Goal: Information Seeking & Learning: Learn about a topic

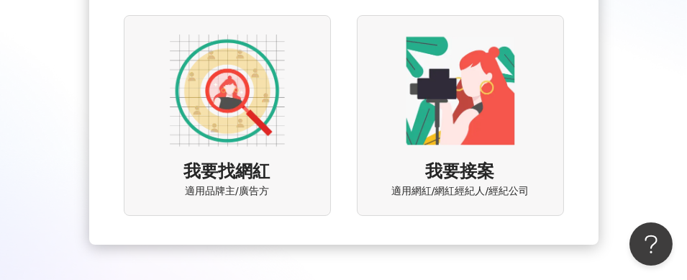
scroll to position [216, 0]
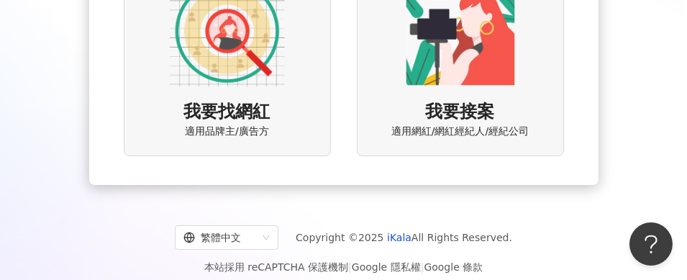
click at [247, 47] on img at bounding box center [227, 30] width 115 height 115
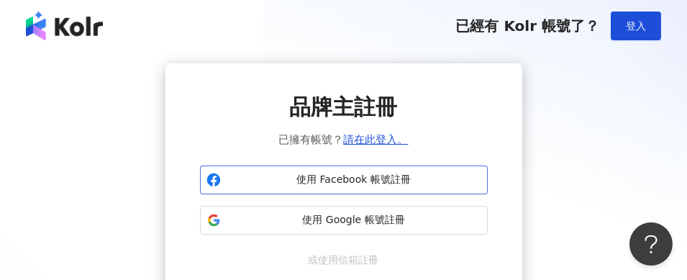
scroll to position [72, 0]
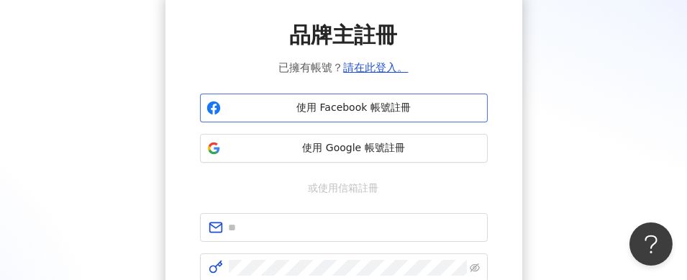
click at [357, 107] on span "使用 Facebook 帳號註冊" at bounding box center [354, 108] width 255 height 14
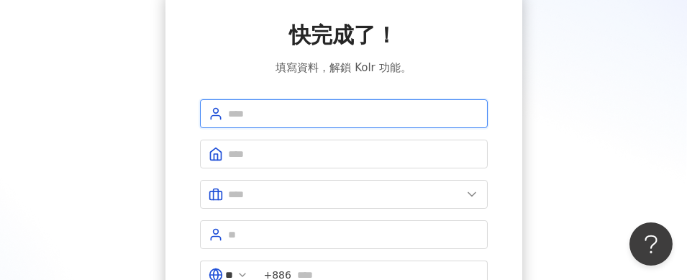
click at [275, 113] on input "text" at bounding box center [354, 114] width 250 height 16
type input "**********"
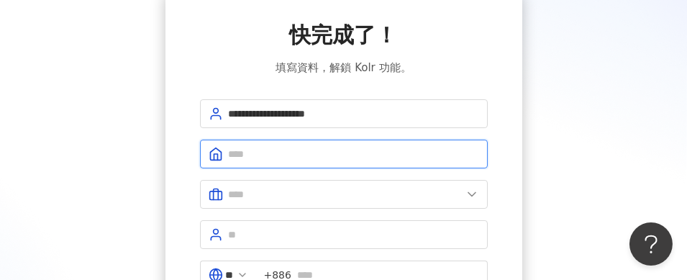
click at [303, 151] on input "text" at bounding box center [354, 154] width 250 height 16
type input "*********"
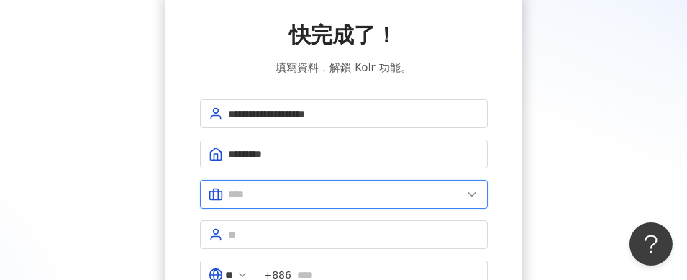
click at [321, 191] on input "text" at bounding box center [345, 194] width 233 height 16
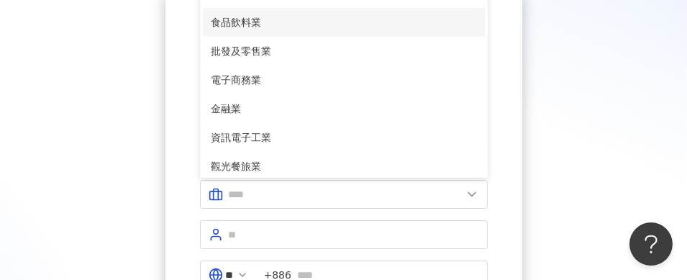
click at [273, 21] on span "食品飲料業" at bounding box center [343, 22] width 265 height 16
type input "*****"
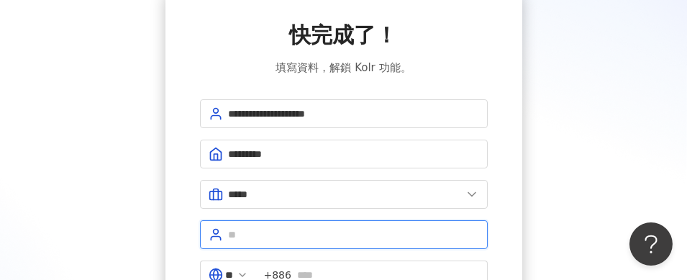
click at [271, 234] on input "text" at bounding box center [354, 235] width 250 height 16
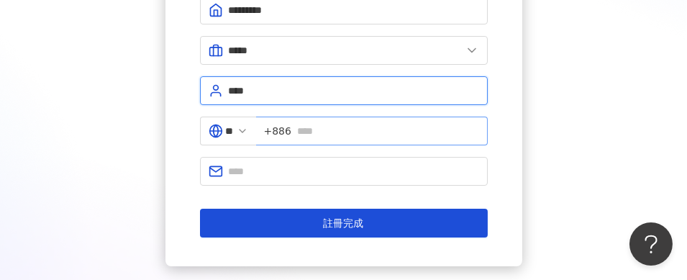
type input "****"
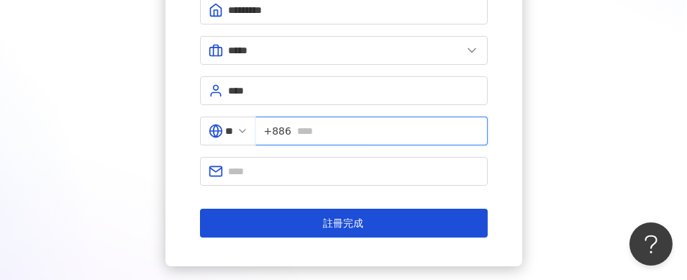
click at [330, 129] on input "text" at bounding box center [388, 131] width 182 height 16
type input "*********"
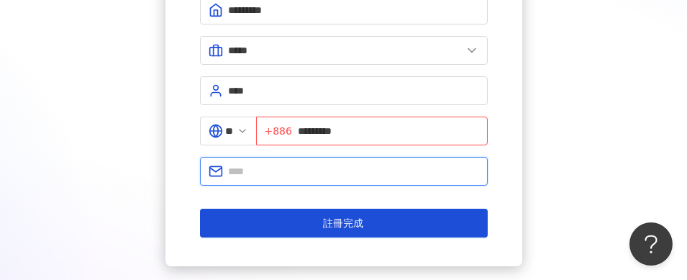
click at [330, 171] on input "text" at bounding box center [354, 171] width 250 height 16
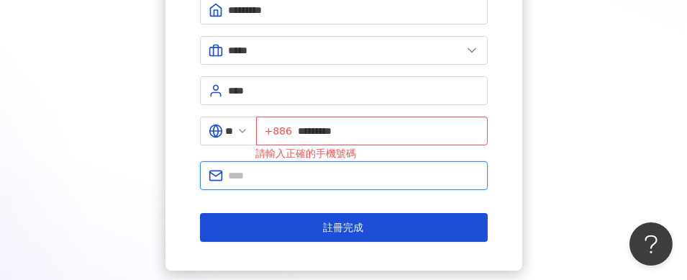
type input "**********"
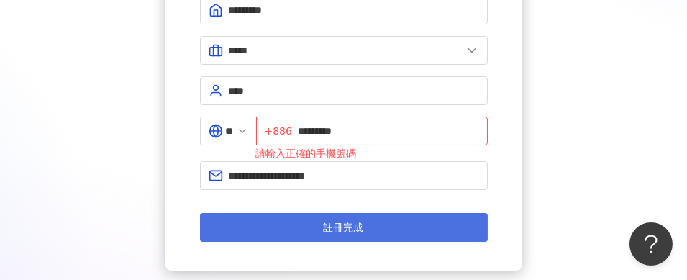
click at [338, 227] on span "註冊完成" at bounding box center [344, 228] width 40 height 12
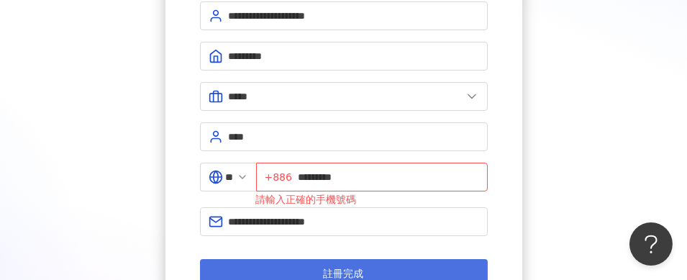
scroll to position [144, 0]
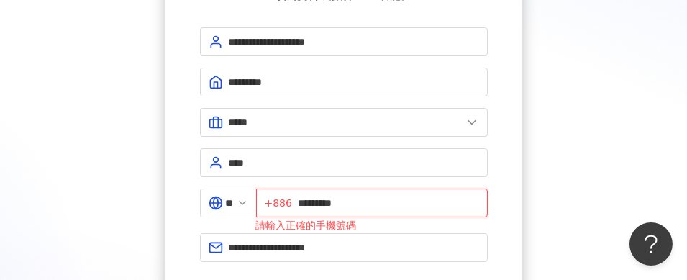
click at [305, 198] on input "*********" at bounding box center [388, 203] width 181 height 16
type input "**********"
click at [555, 198] on div "**********" at bounding box center [343, 130] width 652 height 423
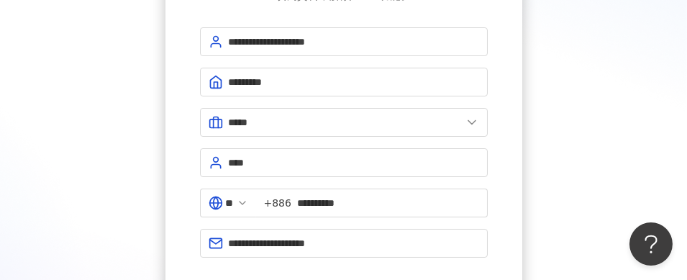
scroll to position [288, 0]
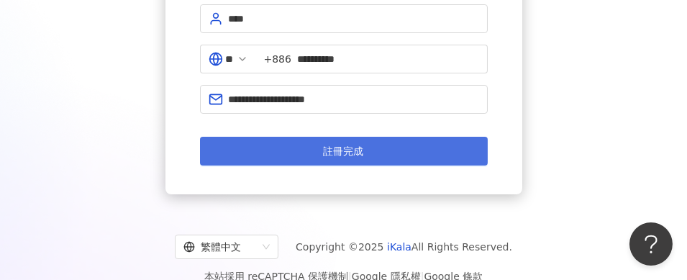
click at [334, 147] on span "註冊完成" at bounding box center [344, 151] width 40 height 12
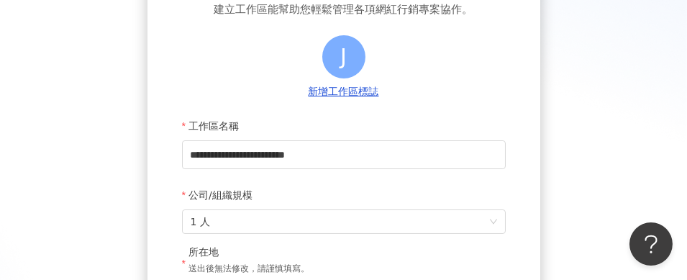
scroll to position [72, 0]
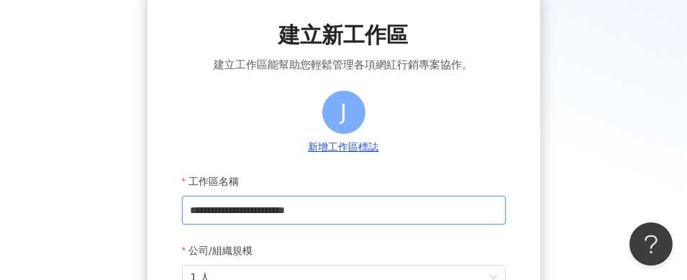
drag, startPoint x: 306, startPoint y: 209, endPoint x: 145, endPoint y: 209, distance: 161.1
click at [145, 209] on div "**********" at bounding box center [343, 245] width 652 height 508
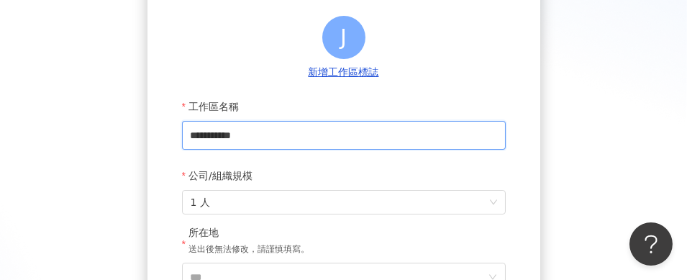
scroll to position [216, 0]
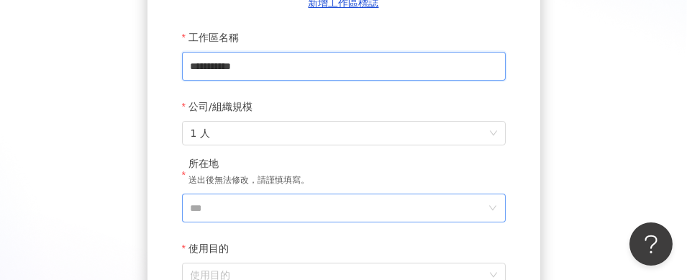
type input "**********"
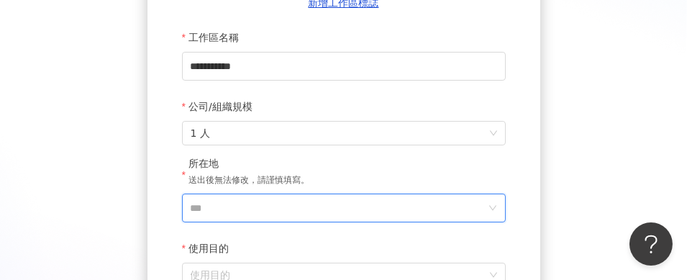
click at [224, 210] on input "***" at bounding box center [338, 207] width 295 height 27
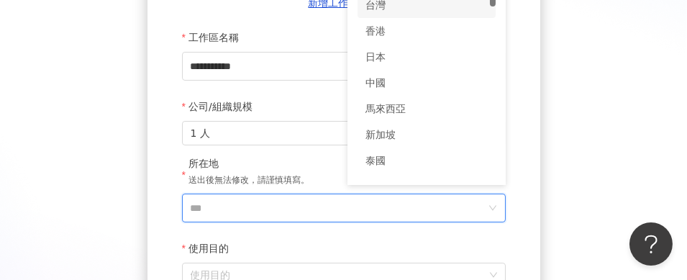
scroll to position [52, 0]
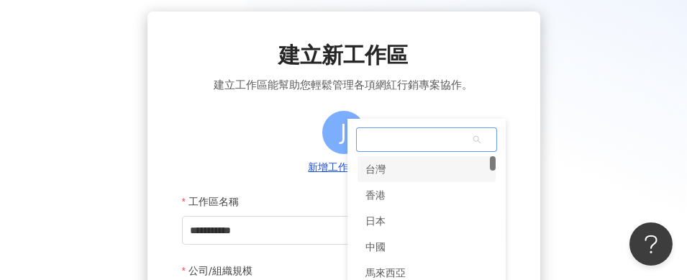
click at [380, 4] on div "**********" at bounding box center [343, 265] width 687 height 531
click at [378, 168] on div "台灣" at bounding box center [376, 169] width 20 height 26
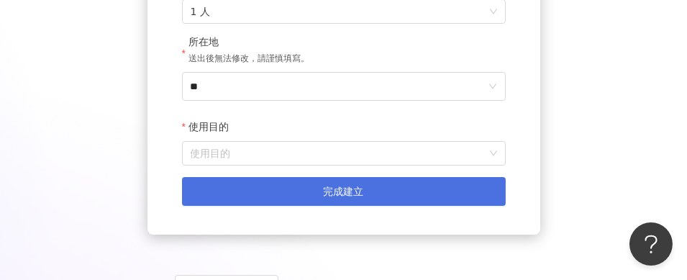
scroll to position [339, 0]
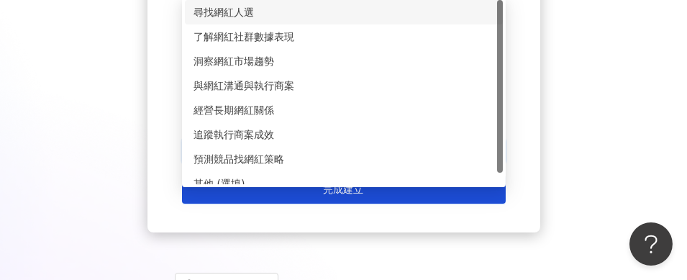
click at [231, 12] on div "尋找網紅人選" at bounding box center [343, 12] width 301 height 16
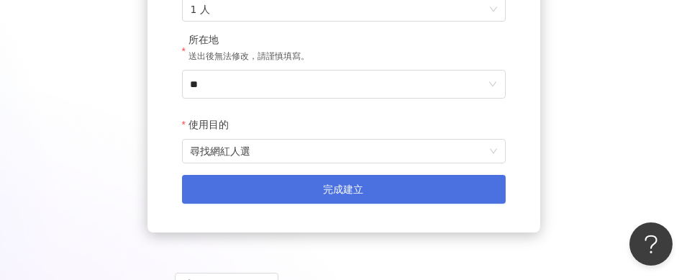
click at [334, 193] on span "完成建立" at bounding box center [344, 189] width 40 height 12
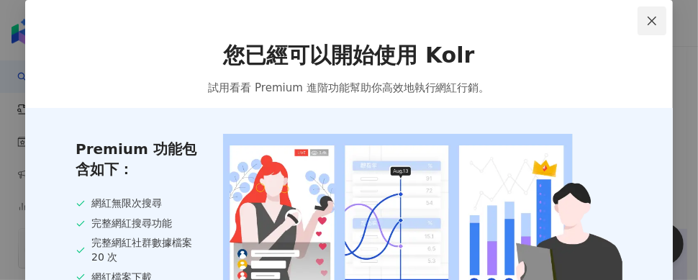
click at [647, 20] on icon "close" at bounding box center [651, 20] width 9 height 9
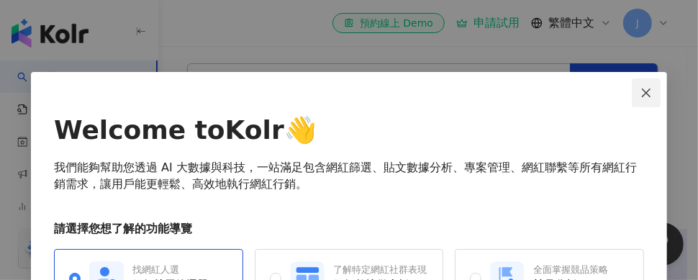
click at [644, 89] on icon "close" at bounding box center [646, 92] width 9 height 9
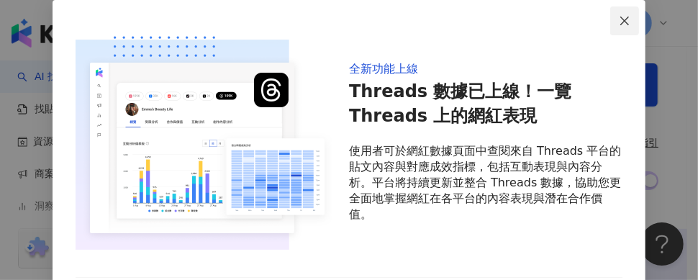
click at [620, 19] on icon "close" at bounding box center [624, 20] width 9 height 9
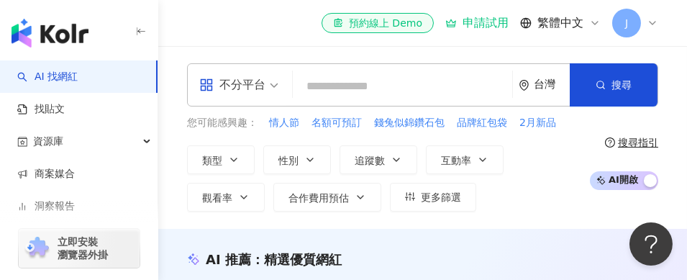
click at [344, 84] on input "search" at bounding box center [402, 86] width 208 height 27
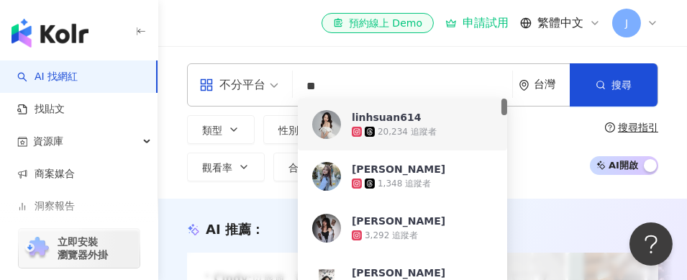
click at [355, 83] on input "**" at bounding box center [402, 86] width 208 height 27
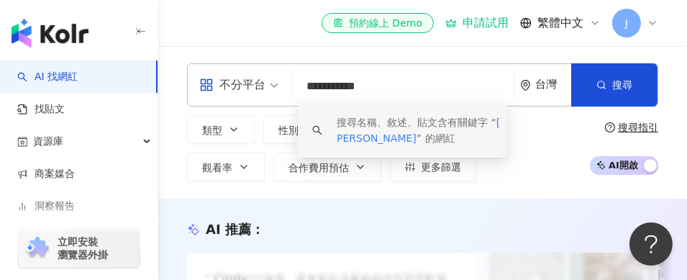
drag, startPoint x: 334, startPoint y: 84, endPoint x: 303, endPoint y: 88, distance: 31.1
click at [303, 88] on input "**********" at bounding box center [402, 86] width 209 height 27
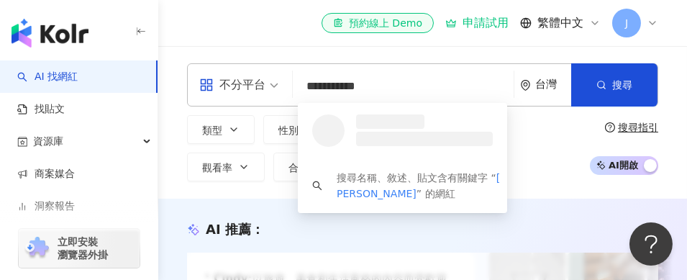
type input "**********"
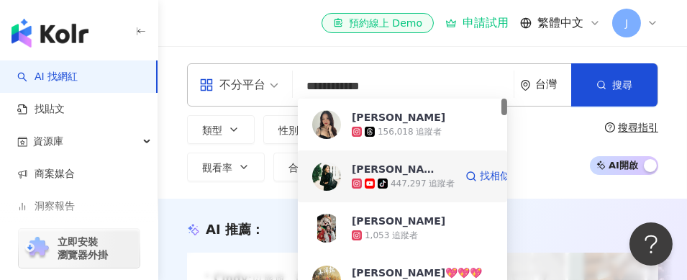
click at [401, 170] on div "[PERSON_NAME].[PERSON_NAME]" at bounding box center [395, 169] width 86 height 14
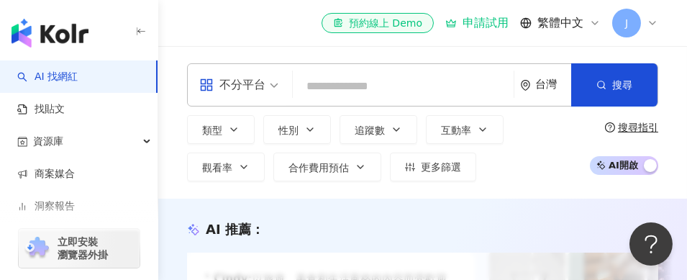
paste input "**********"
type input "**********"
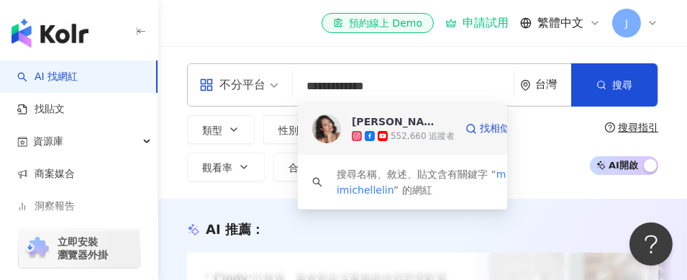
click at [329, 125] on img at bounding box center [326, 128] width 29 height 29
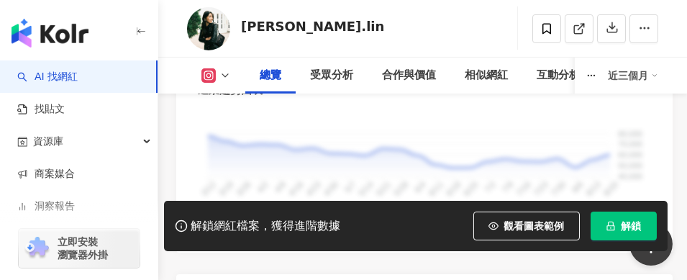
scroll to position [1582, 0]
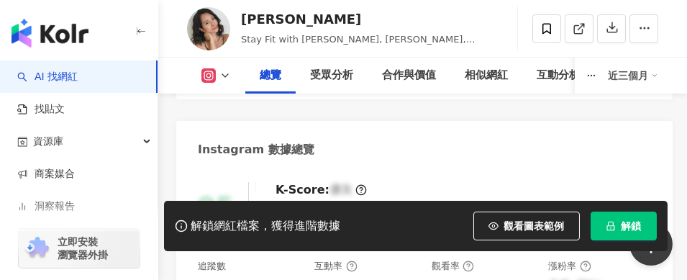
scroll to position [647, 0]
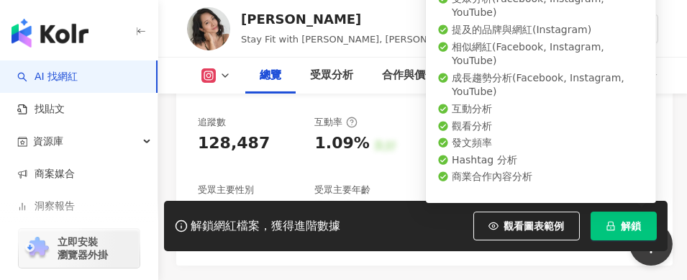
click at [632, 227] on span "解鎖" at bounding box center [631, 226] width 20 height 12
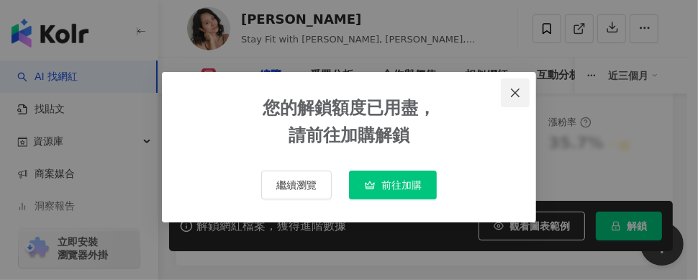
click at [516, 94] on icon "close" at bounding box center [515, 92] width 9 height 9
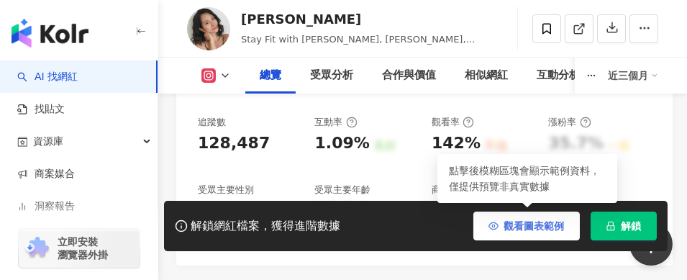
click at [539, 227] on span "觀看圖表範例" at bounding box center [534, 226] width 60 height 12
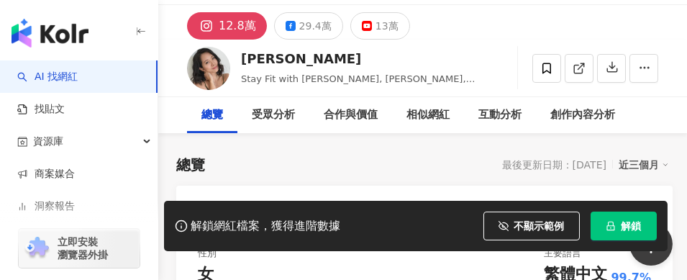
scroll to position [0, 0]
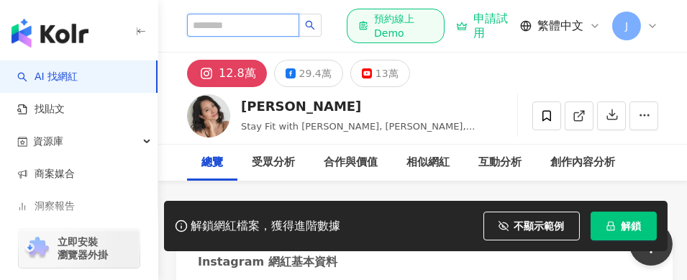
click at [252, 19] on input "search" at bounding box center [243, 25] width 112 height 23
type input "*"
type input "**"
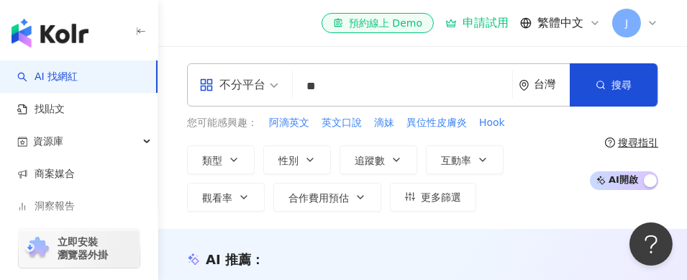
click at [359, 90] on input "**" at bounding box center [402, 86] width 208 height 27
click at [359, 81] on input "**" at bounding box center [402, 86] width 209 height 27
click at [355, 86] on input "**" at bounding box center [402, 86] width 209 height 27
click at [288, 123] on span "阿滴英文" at bounding box center [289, 123] width 40 height 14
type input "****"
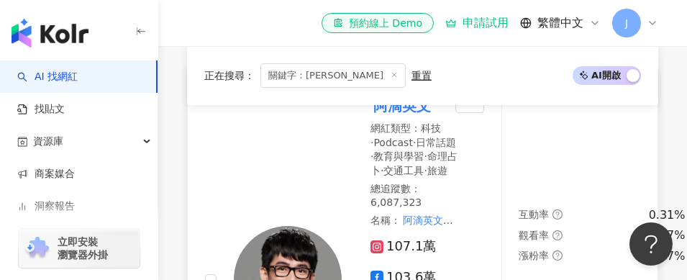
scroll to position [432, 0]
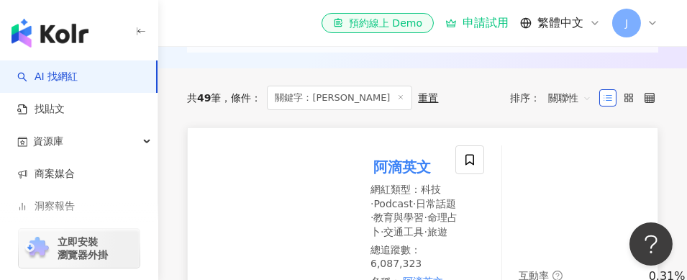
click at [396, 167] on mark "阿滴英文" at bounding box center [401, 166] width 63 height 23
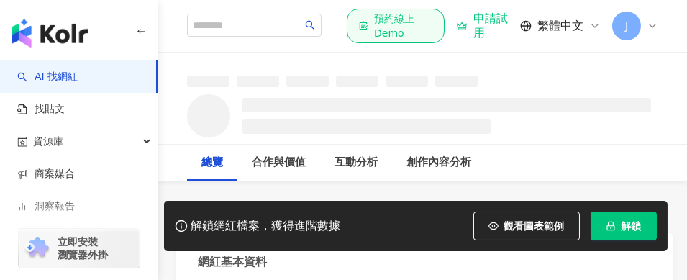
scroll to position [144, 0]
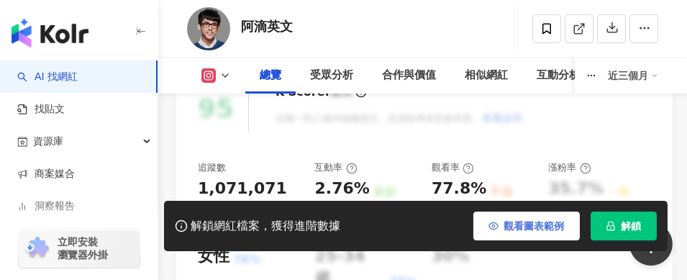
scroll to position [647, 0]
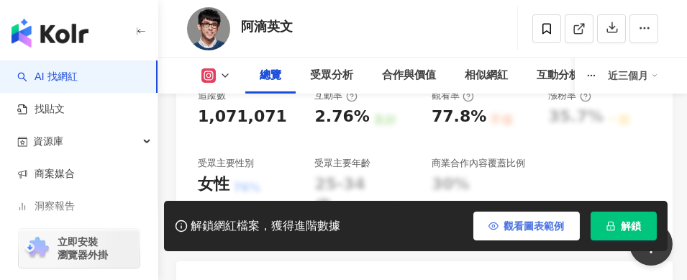
click at [506, 224] on span "觀看圖表範例" at bounding box center [534, 226] width 60 height 12
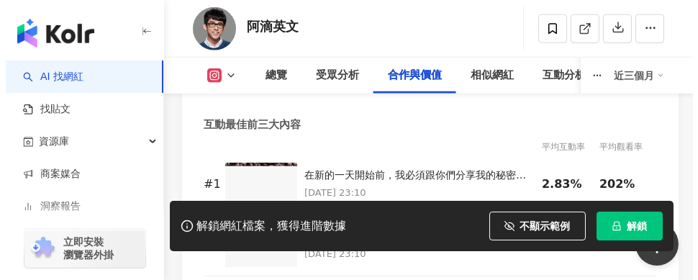
scroll to position [3524, 0]
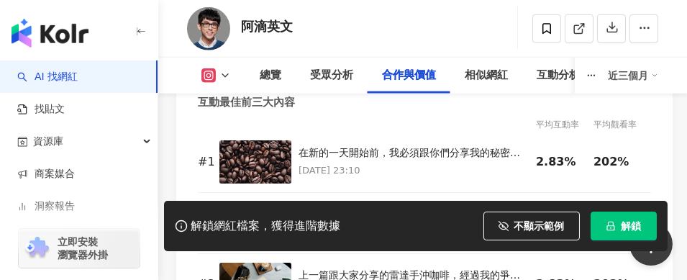
click at [616, 219] on button "解鎖" at bounding box center [623, 225] width 66 height 29
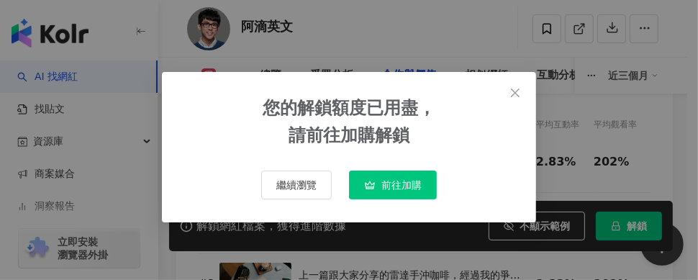
click at [417, 186] on span "前往加購" at bounding box center [401, 185] width 40 height 12
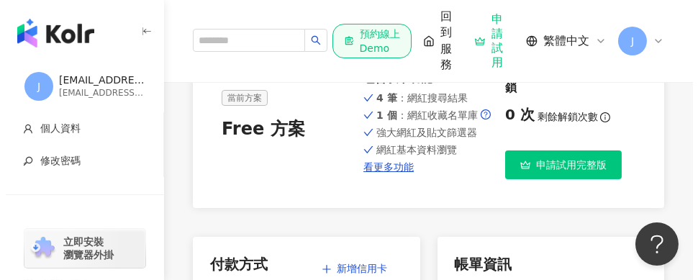
scroll to position [72, 0]
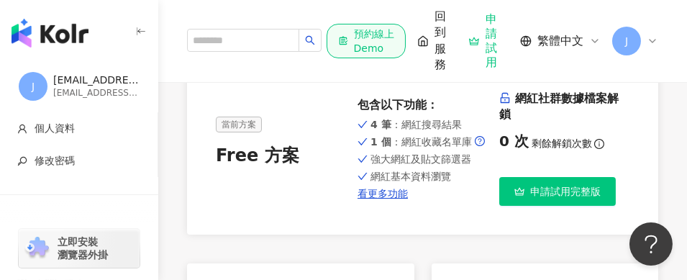
click at [563, 192] on span "申請試用完整版" at bounding box center [565, 192] width 70 height 12
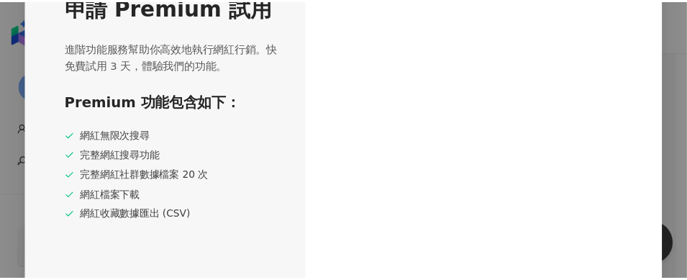
scroll to position [72, 0]
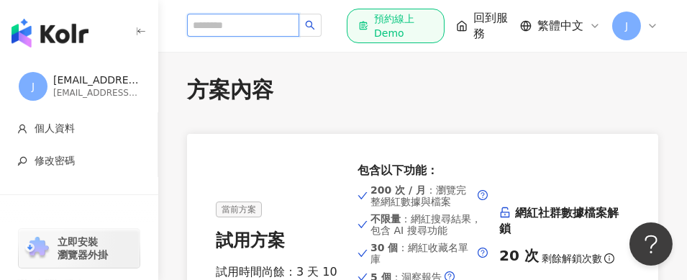
click at [291, 24] on input "search" at bounding box center [243, 25] width 112 height 23
type input "****"
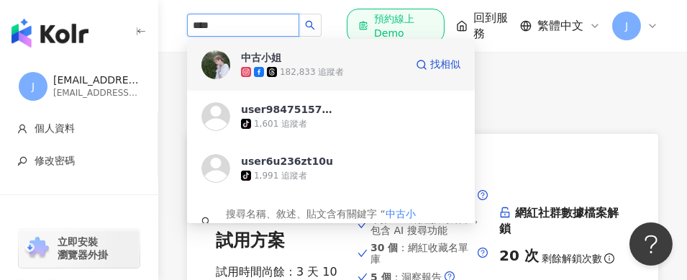
click at [267, 53] on div "中古小姐" at bounding box center [261, 57] width 40 height 14
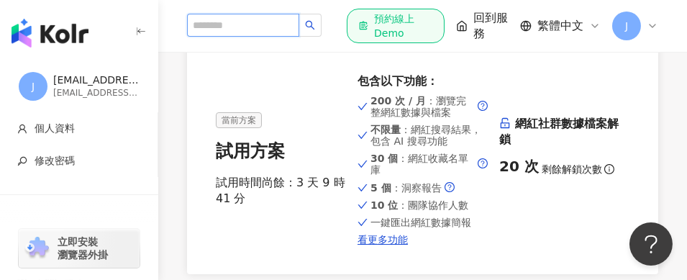
scroll to position [72, 0]
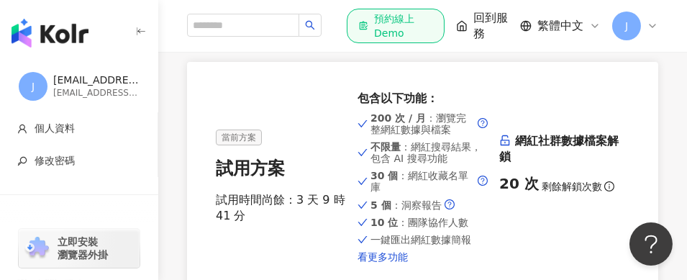
click at [384, 258] on link "看更多功能" at bounding box center [422, 257] width 130 height 12
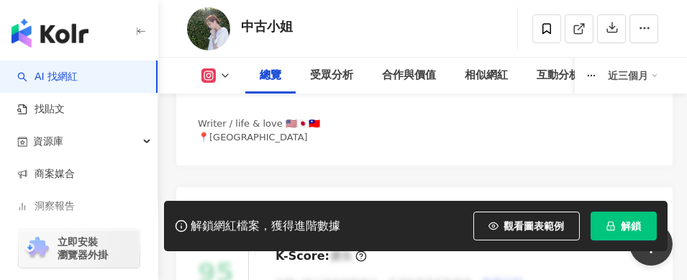
scroll to position [288, 0]
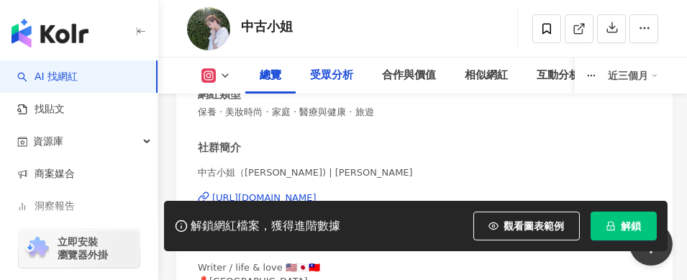
click at [328, 76] on div "受眾分析" at bounding box center [331, 75] width 43 height 17
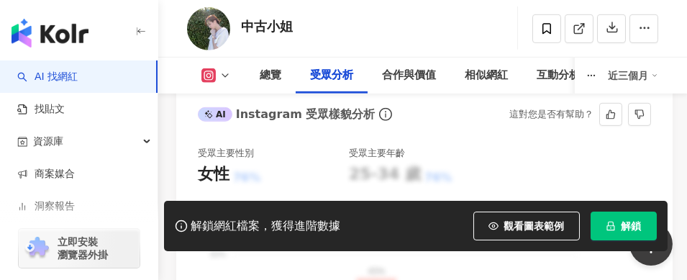
scroll to position [2010, 0]
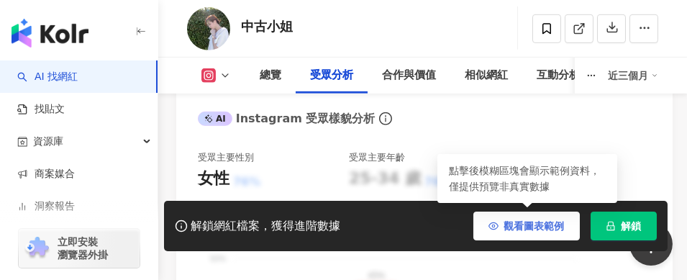
click at [526, 228] on span "觀看圖表範例" at bounding box center [534, 226] width 60 height 12
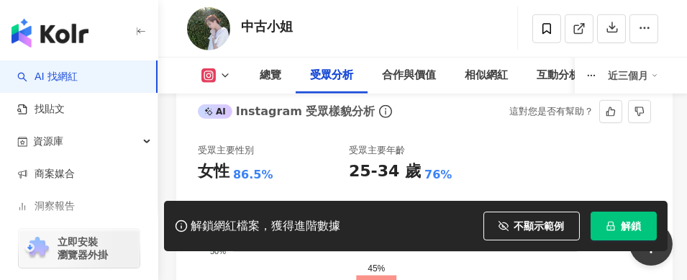
scroll to position [2035, 0]
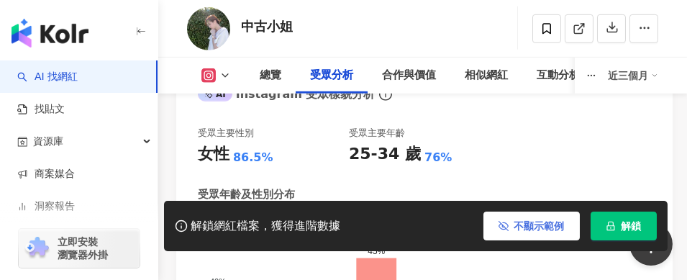
click at [538, 229] on span "不顯示範例" at bounding box center [539, 226] width 50 height 12
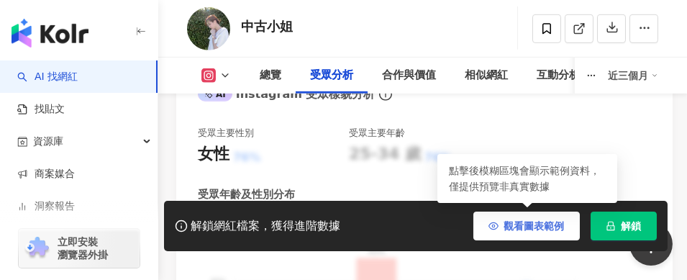
click at [536, 229] on span "觀看圖表範例" at bounding box center [534, 226] width 60 height 12
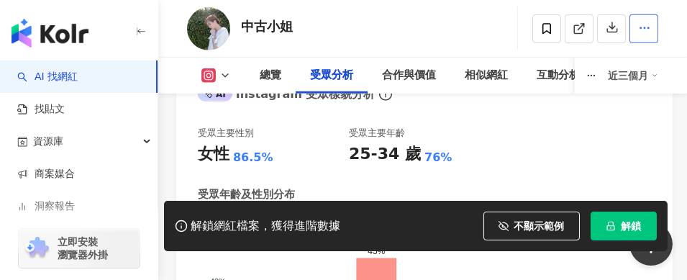
click at [644, 27] on icon "button" at bounding box center [644, 28] width 13 height 13
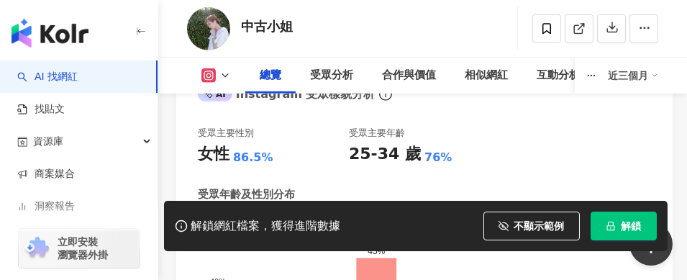
scroll to position [1789, 0]
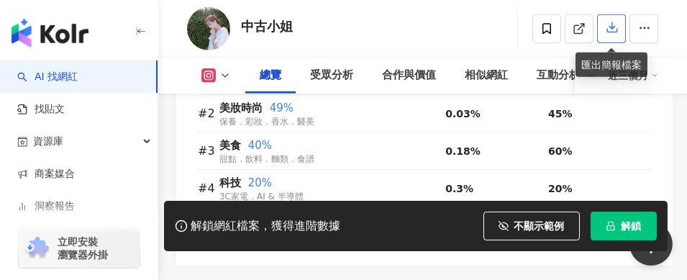
click at [612, 27] on icon "button" at bounding box center [612, 28] width 10 height 10
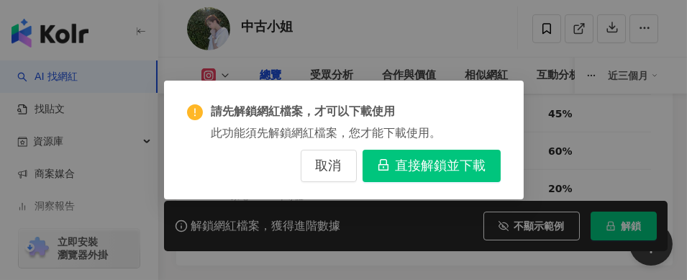
scroll to position [1933, 0]
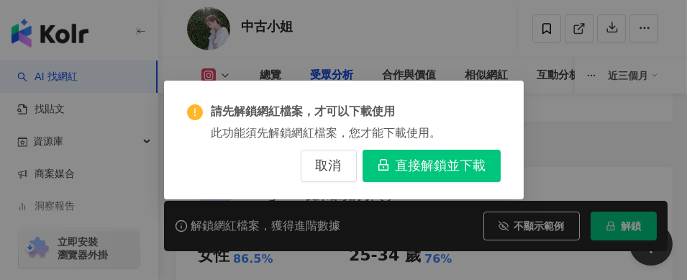
click at [422, 169] on span "直接解鎖並下載" at bounding box center [441, 166] width 91 height 16
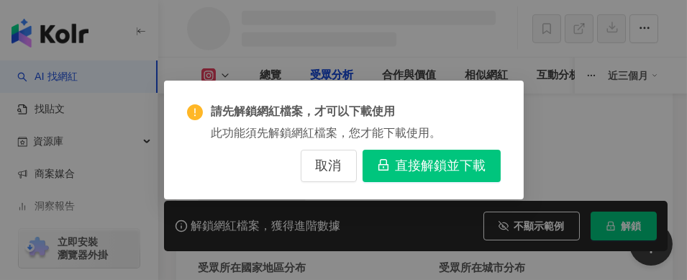
scroll to position [1935, 0]
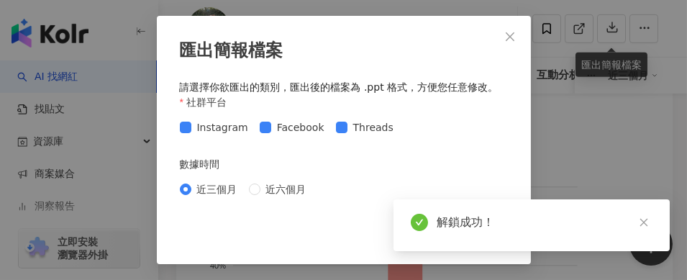
scroll to position [2110, 0]
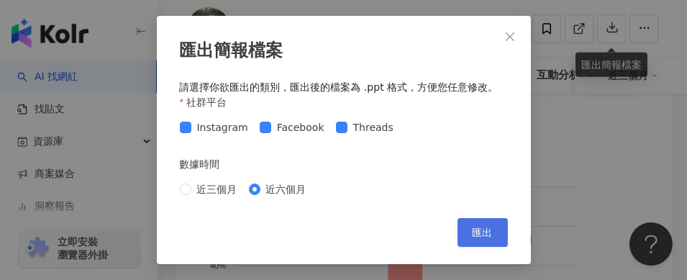
click at [488, 233] on span "匯出" at bounding box center [483, 233] width 20 height 12
click at [506, 37] on icon "close" at bounding box center [510, 37] width 12 height 12
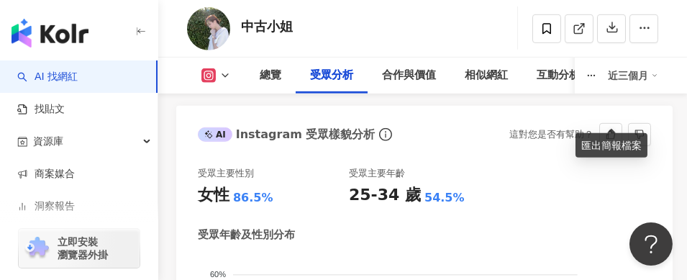
scroll to position [1894, 0]
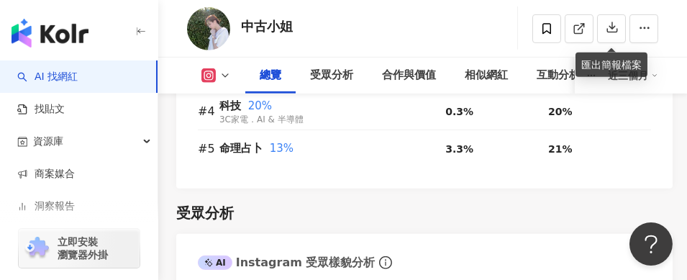
click at [292, 32] on div "中古小姐" at bounding box center [267, 26] width 52 height 18
drag, startPoint x: 306, startPoint y: 23, endPoint x: 273, endPoint y: 28, distance: 33.5
click at [285, 28] on div "中古小姐 追蹤數 17,864 互動率 無資料 觀看率 無資料" at bounding box center [422, 28] width 529 height 57
click at [273, 28] on div "中古小姐" at bounding box center [267, 26] width 52 height 18
drag, startPoint x: 293, startPoint y: 28, endPoint x: 237, endPoint y: 27, distance: 56.1
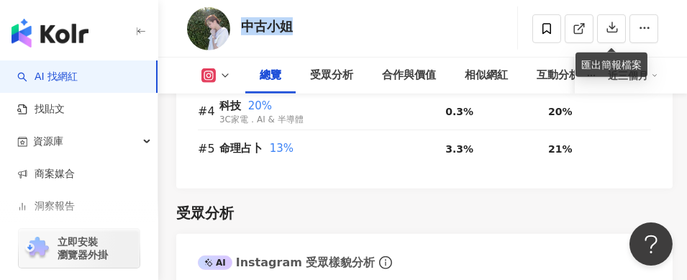
click at [237, 27] on div "中古小姐 追蹤數 17,864 互動率 無資料 觀看率 無資料" at bounding box center [422, 28] width 529 height 57
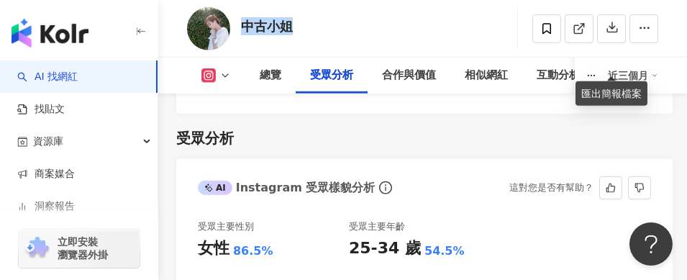
scroll to position [1966, 0]
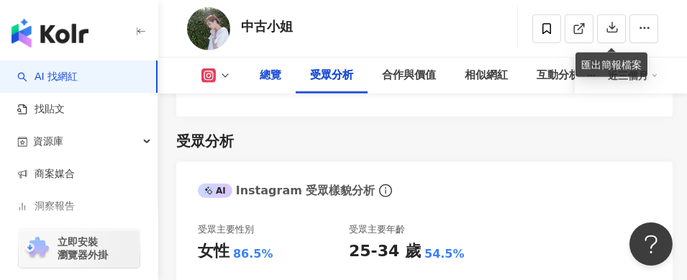
click at [267, 70] on div "總覽" at bounding box center [271, 75] width 22 height 17
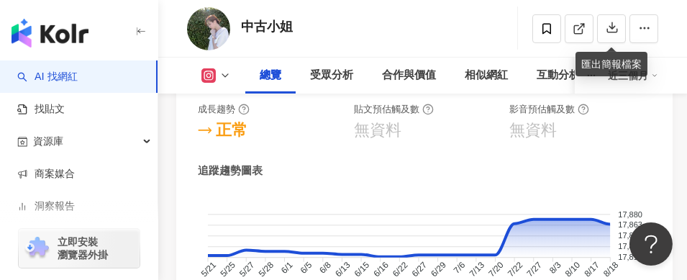
scroll to position [1336, 0]
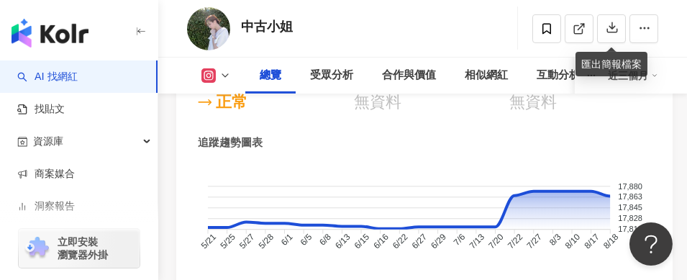
click at [225, 71] on icon at bounding box center [225, 76] width 12 height 12
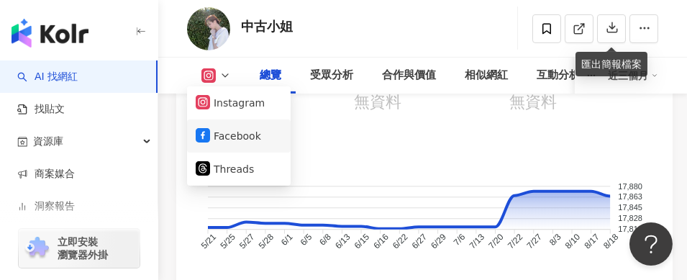
click at [228, 137] on button "Facebook" at bounding box center [239, 136] width 86 height 20
click at [222, 137] on div "追蹤趨勢圖表 17,880 17,880 17,863 17,863 17,845 17,845 17,828 17,828 17,810 17,810 5/…" at bounding box center [424, 209] width 453 height 148
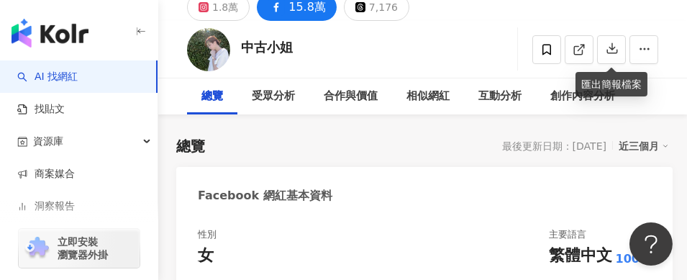
scroll to position [22, 0]
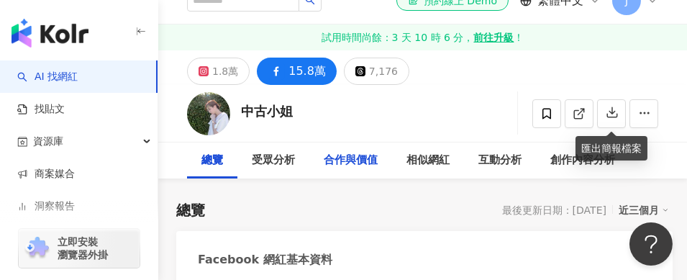
click at [344, 163] on div "合作與價值" at bounding box center [351, 160] width 54 height 17
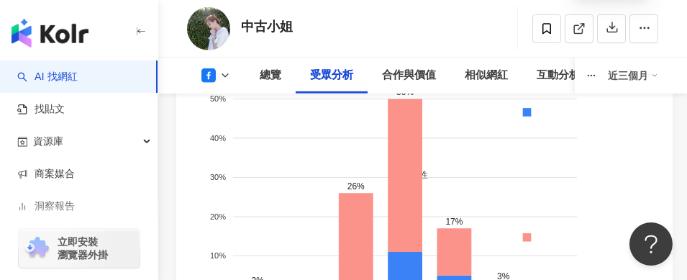
scroll to position [2094, 0]
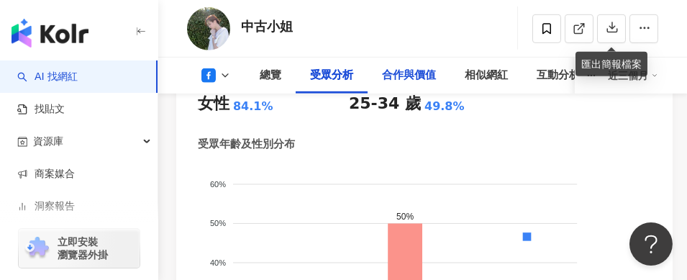
click at [414, 78] on div "合作與價值" at bounding box center [409, 75] width 54 height 17
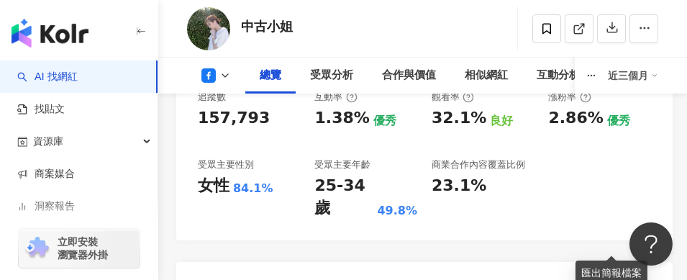
scroll to position [655, 0]
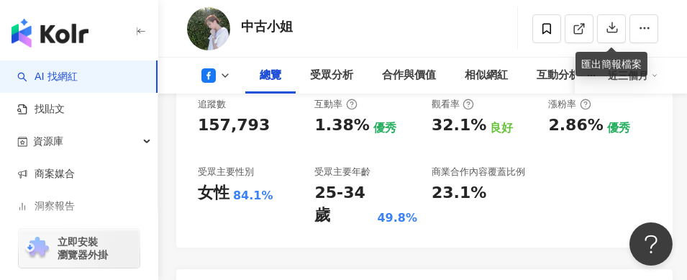
click at [223, 73] on icon at bounding box center [225, 76] width 12 height 12
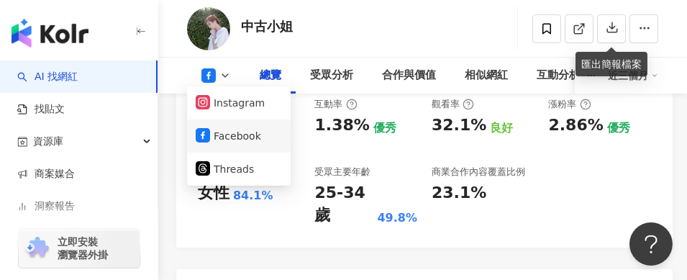
click at [226, 136] on button "Facebook" at bounding box center [239, 136] width 86 height 20
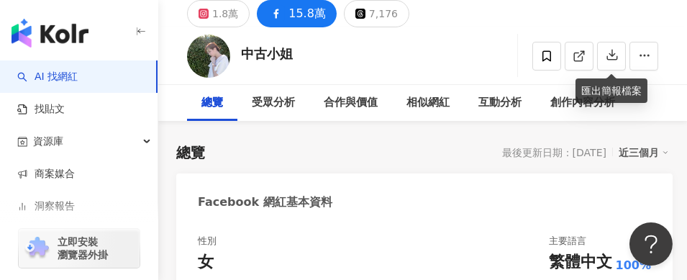
scroll to position [0, 0]
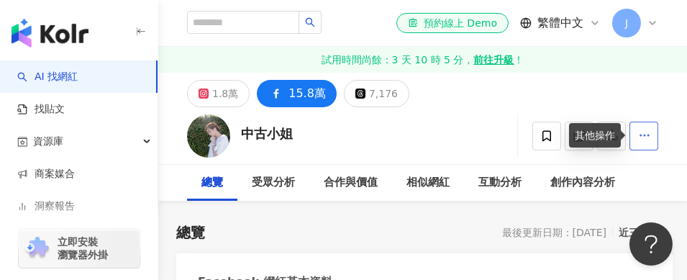
click at [649, 137] on icon "button" at bounding box center [644, 135] width 13 height 13
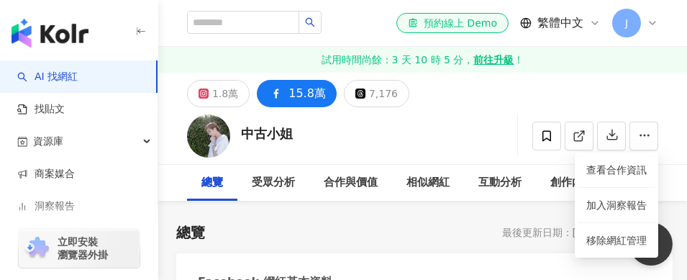
click at [570, 84] on div "1.8萬 15.8萬 7,176" at bounding box center [422, 90] width 529 height 35
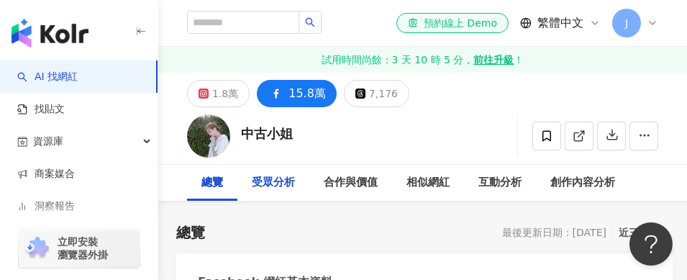
click at [270, 179] on div "受眾分析" at bounding box center [273, 182] width 43 height 17
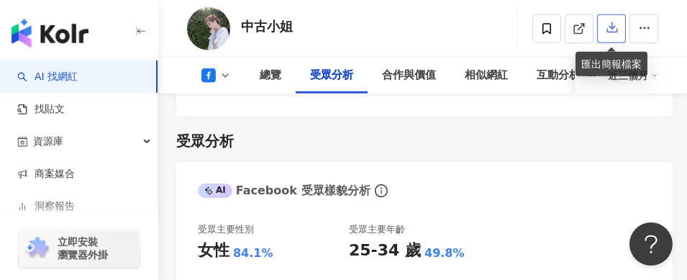
click at [608, 27] on icon "button" at bounding box center [612, 27] width 13 height 13
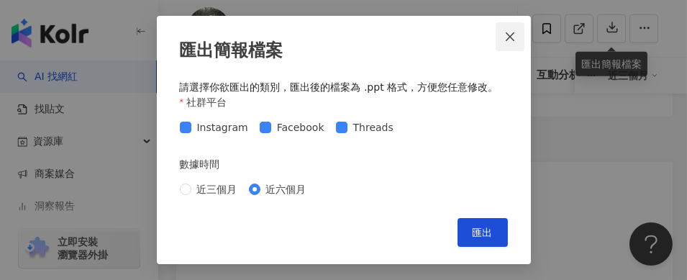
click at [511, 35] on icon "close" at bounding box center [510, 36] width 9 height 9
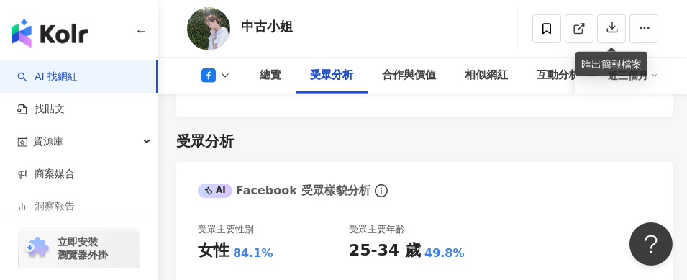
click at [290, 24] on div "中古小姐" at bounding box center [267, 26] width 52 height 18
drag, startPoint x: 295, startPoint y: 24, endPoint x: 275, endPoint y: 24, distance: 20.1
click at [292, 24] on div "中古小姐 追蹤數 157,793 互動率 1.38% 觀看率 32.1%" at bounding box center [422, 28] width 529 height 57
click at [272, 24] on div "中古小姐" at bounding box center [267, 26] width 52 height 18
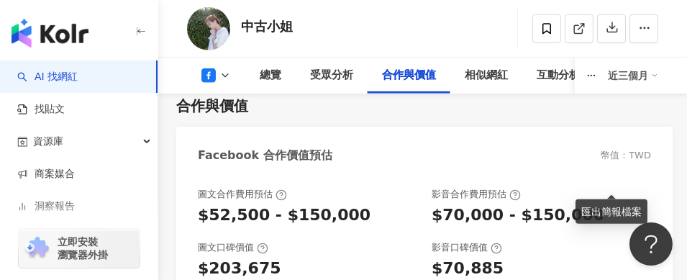
scroll to position [2378, 0]
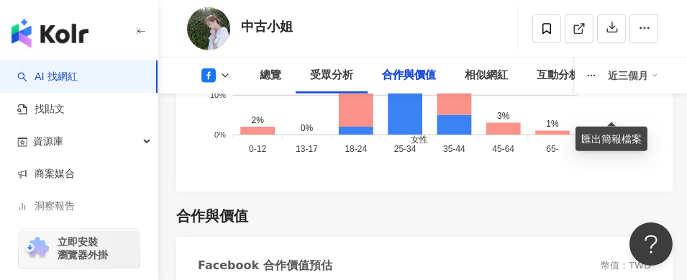
scroll to position [2453, 0]
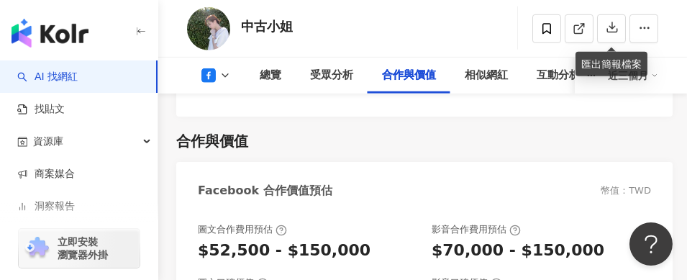
click at [293, 37] on div "中古小姐 追蹤數 157,793 互動率 1.38% 觀看率 32.1%" at bounding box center [422, 28] width 529 height 57
click at [58, 73] on link "AI 找網紅" at bounding box center [47, 77] width 60 height 14
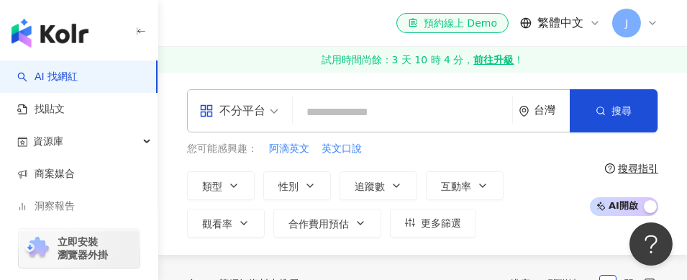
click at [360, 114] on input "search" at bounding box center [402, 112] width 208 height 27
type input "*"
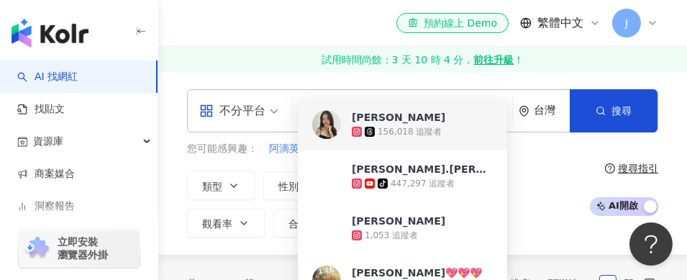
type input "**********"
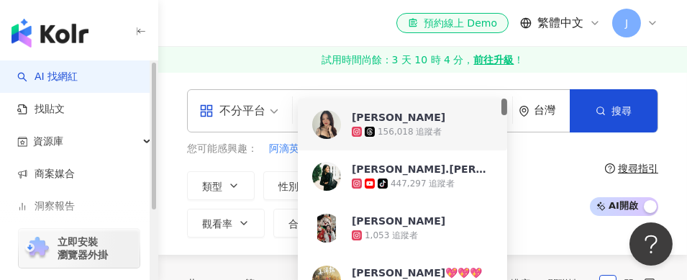
click at [52, 77] on link "AI 找網紅" at bounding box center [47, 77] width 60 height 14
drag, startPoint x: 373, startPoint y: 115, endPoint x: 277, endPoint y: 117, distance: 96.4
click at [277, 117] on div "**********" at bounding box center [422, 110] width 471 height 43
click at [280, 65] on link "試用時間尚餘：3 天 10 時 4 分， 前往升級 ！" at bounding box center [422, 60] width 529 height 26
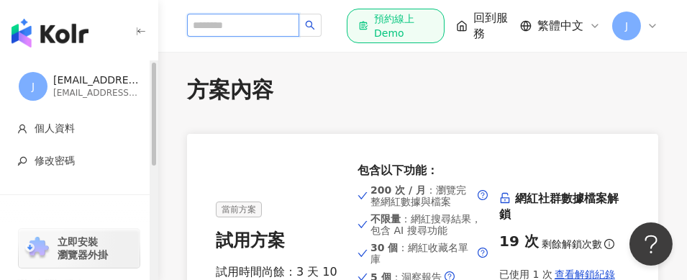
click at [218, 28] on input "search" at bounding box center [243, 25] width 112 height 23
paste input "**********"
type input "**********"
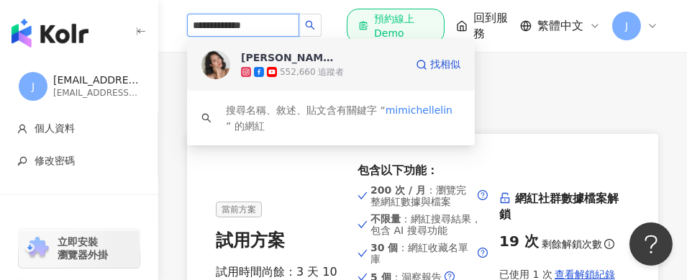
click at [288, 60] on div "Michelle Lin" at bounding box center [287, 57] width 93 height 14
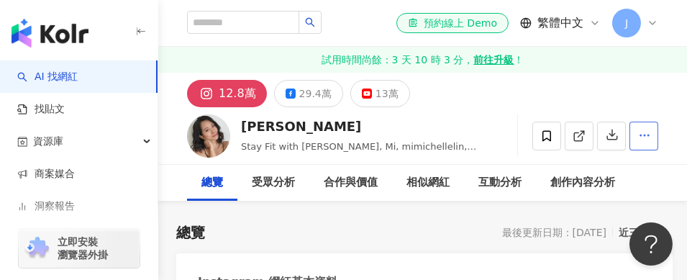
click at [643, 137] on icon "button" at bounding box center [644, 135] width 13 height 13
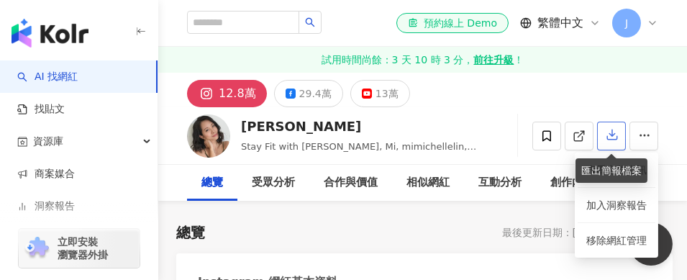
click at [612, 134] on icon "button" at bounding box center [612, 135] width 10 height 10
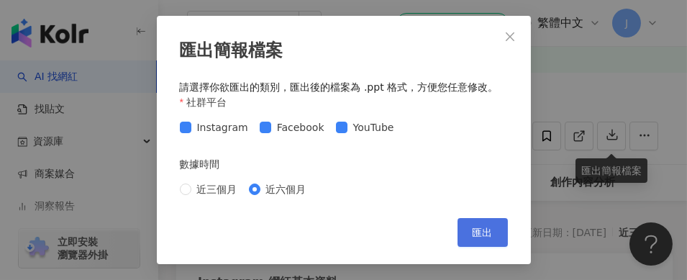
click at [482, 232] on span "匯出" at bounding box center [483, 233] width 20 height 12
click at [362, 37] on div "匯出簡報檔案 請選擇你欲匯出的類別，匯出後的檔案為 .ppt 格式，方便您任意修改。 社群平台 Instagram Facebook YouTube 數據時間…" at bounding box center [344, 140] width 374 height 248
click at [511, 35] on icon "close" at bounding box center [510, 37] width 12 height 12
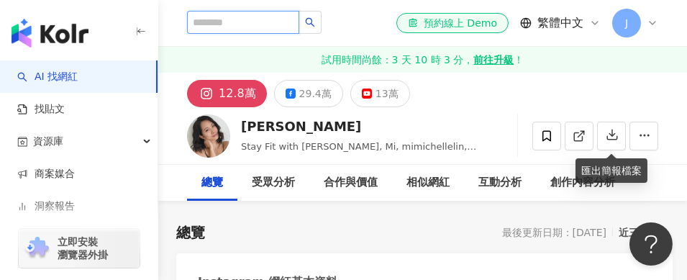
click at [285, 19] on input "search" at bounding box center [243, 22] width 112 height 23
type input "**"
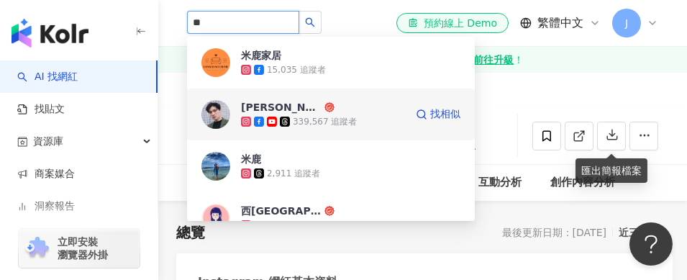
click at [216, 117] on img at bounding box center [215, 114] width 29 height 29
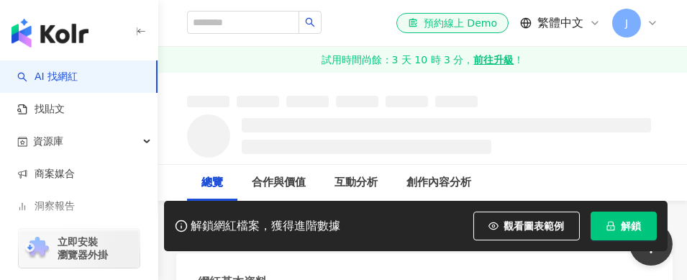
click at [621, 223] on button "解鎖" at bounding box center [623, 225] width 66 height 29
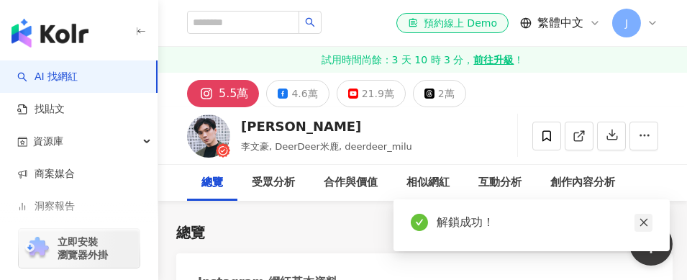
click at [646, 224] on icon "close" at bounding box center [644, 222] width 10 height 10
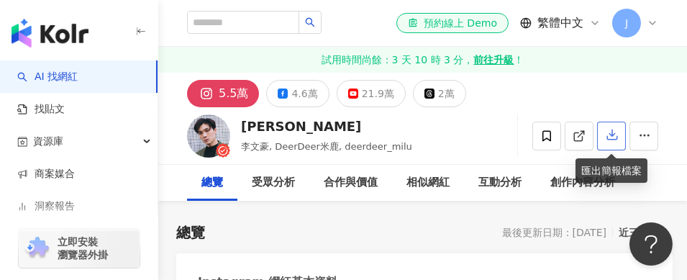
click at [614, 135] on icon "button" at bounding box center [612, 135] width 10 height 10
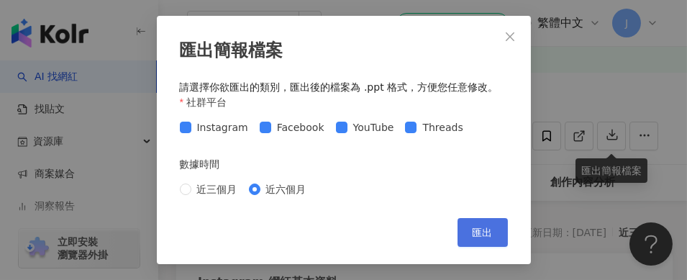
click at [483, 233] on span "匯出" at bounding box center [483, 233] width 20 height 12
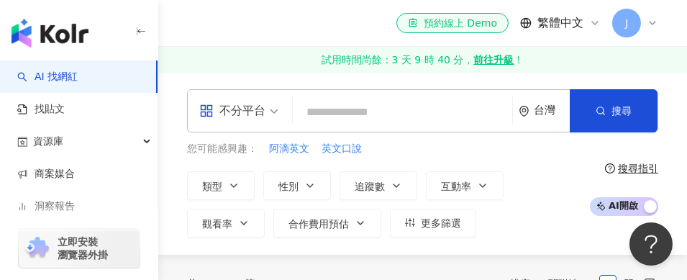
click at [344, 116] on input "search" at bounding box center [402, 112] width 208 height 27
type input "****"
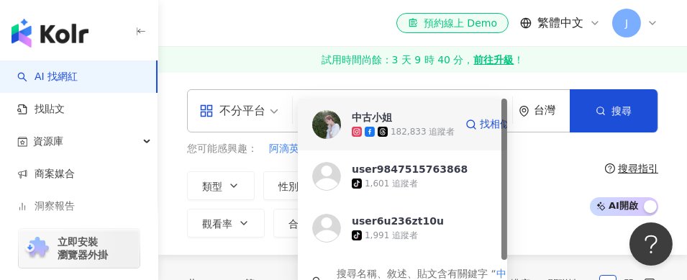
click at [412, 117] on span "中古小姐" at bounding box center [395, 117] width 86 height 14
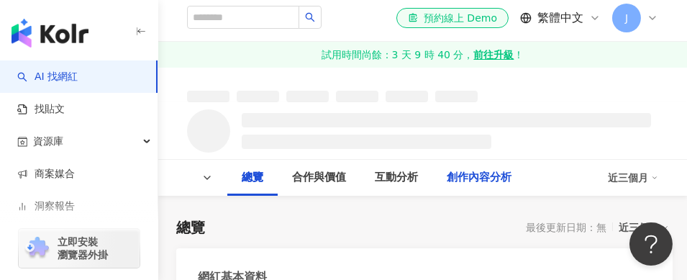
scroll to position [144, 0]
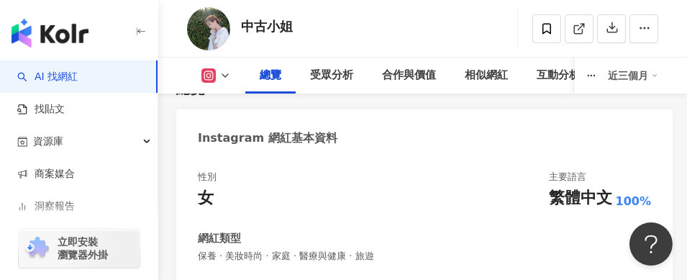
click at [658, 74] on div "總覽 受眾分析 合作與價值 相似網紅 互動分析 創作內容分析 近三個月" at bounding box center [422, 76] width 529 height 36
click at [646, 74] on div "近三個月" at bounding box center [633, 75] width 50 height 23
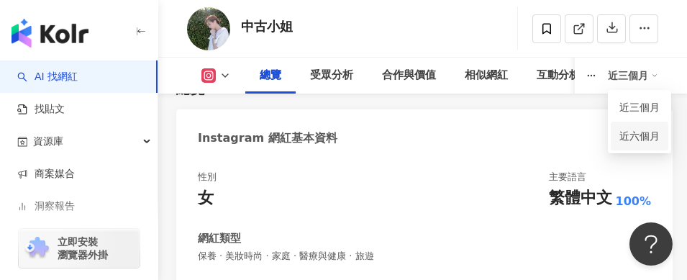
click at [632, 139] on link "近六個月" at bounding box center [639, 136] width 40 height 16
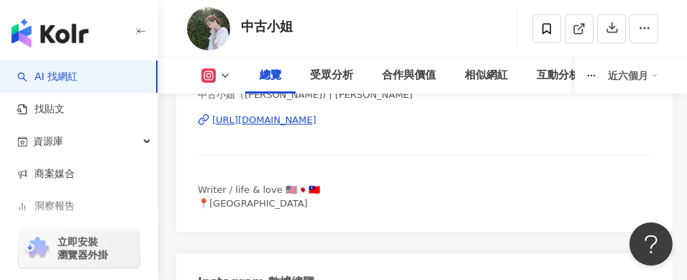
scroll to position [360, 0]
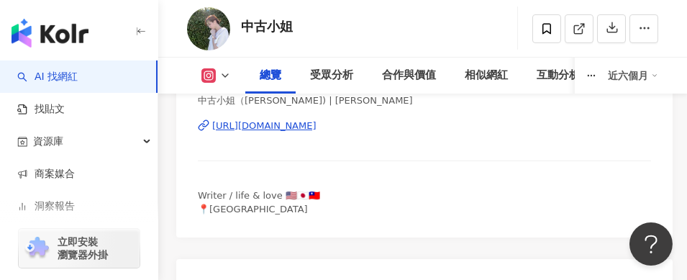
click at [223, 78] on icon at bounding box center [225, 76] width 12 height 12
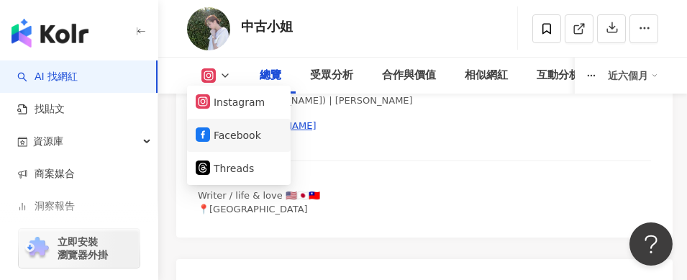
click at [227, 137] on button "Facebook" at bounding box center [239, 135] width 86 height 20
click at [218, 137] on div "中古小姐（Olivia Yang) | welovesheep https://www.instagram.com/welovesheep/" at bounding box center [424, 136] width 453 height 84
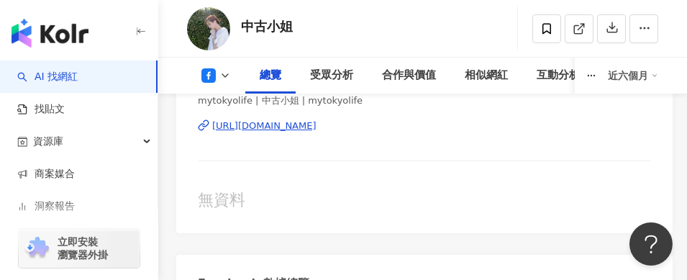
click at [209, 134] on div "mytokyolife | 中古小姐 | mytokyolife https://www.facebook.com/172574099442821" at bounding box center [424, 136] width 453 height 84
click at [201, 135] on div "mytokyolife | 中古小姐 | mytokyolife https://www.facebook.com/172574099442821" at bounding box center [424, 136] width 453 height 84
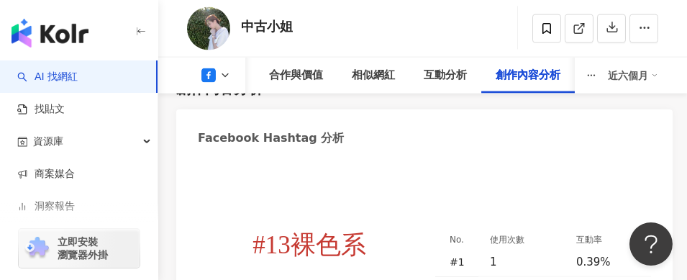
scroll to position [5538, 0]
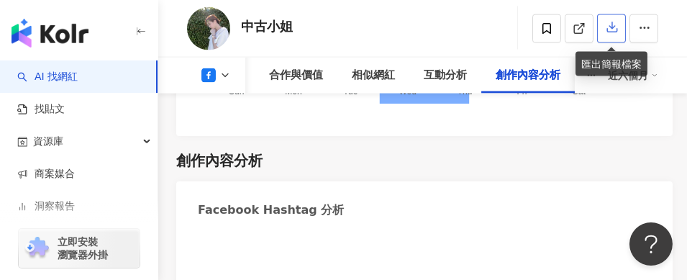
click at [611, 29] on icon "button" at bounding box center [612, 28] width 10 height 10
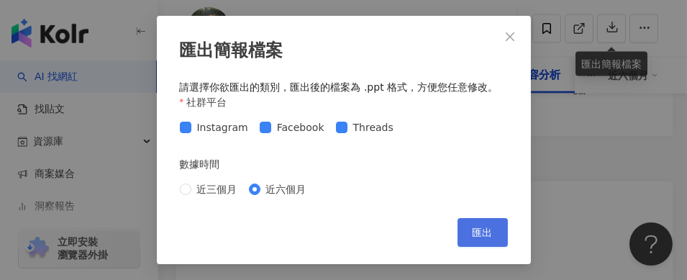
click at [481, 231] on span "匯出" at bounding box center [483, 233] width 20 height 12
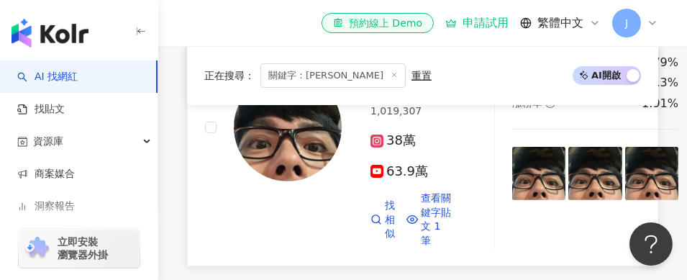
scroll to position [872, 0]
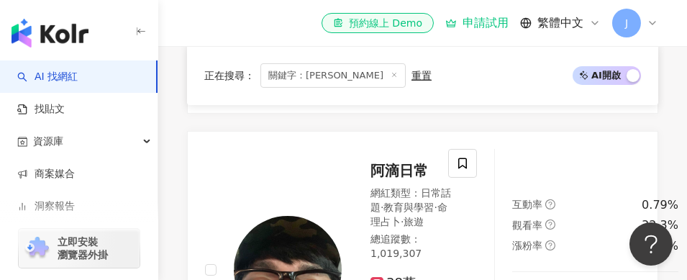
click at [391, 74] on icon at bounding box center [394, 74] width 7 height 7
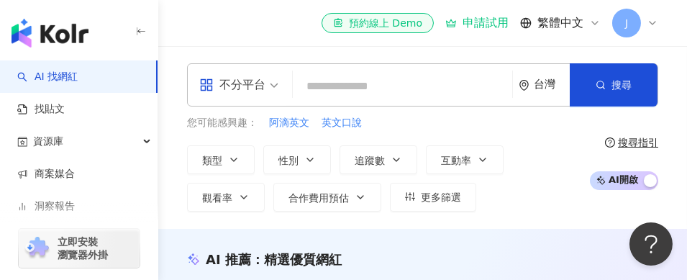
click at [352, 83] on input "search" at bounding box center [402, 86] width 208 height 27
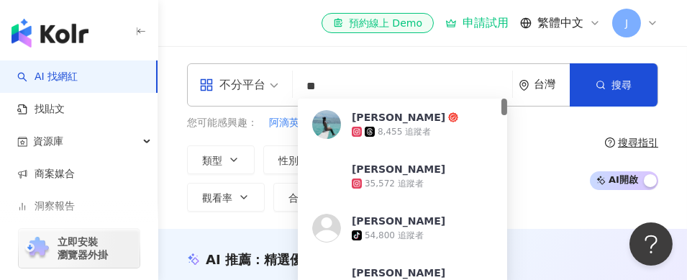
type input "*"
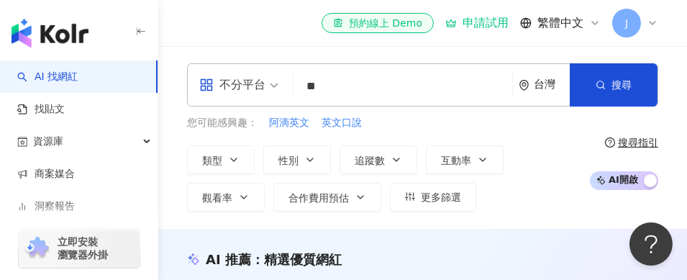
type input "*"
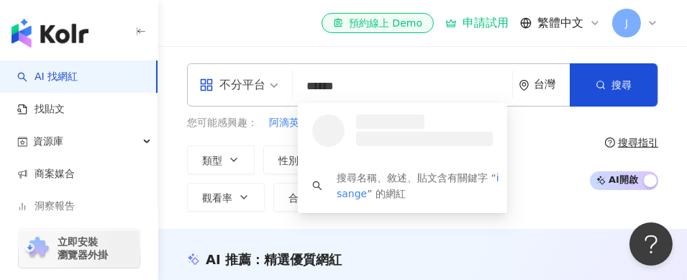
type input "*******"
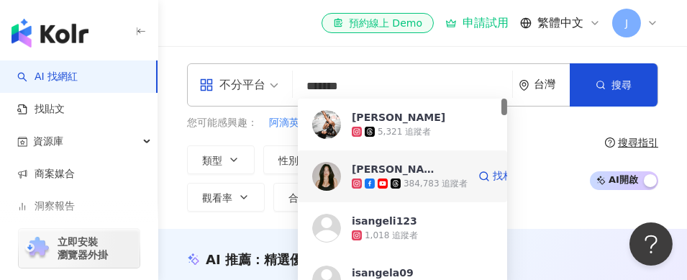
click at [322, 175] on img at bounding box center [326, 176] width 29 height 29
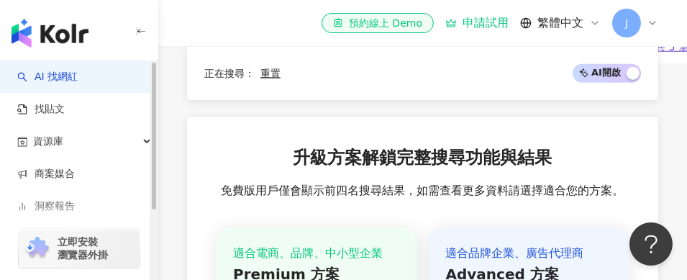
scroll to position [4099, 0]
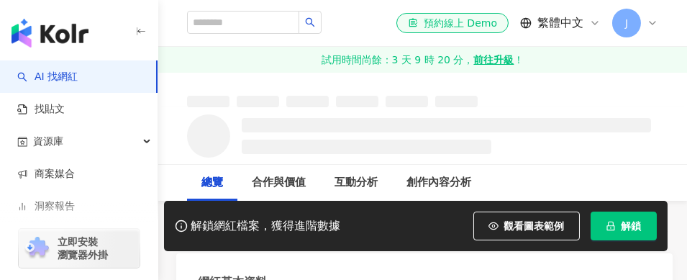
click at [622, 226] on span "解鎖" at bounding box center [631, 226] width 20 height 12
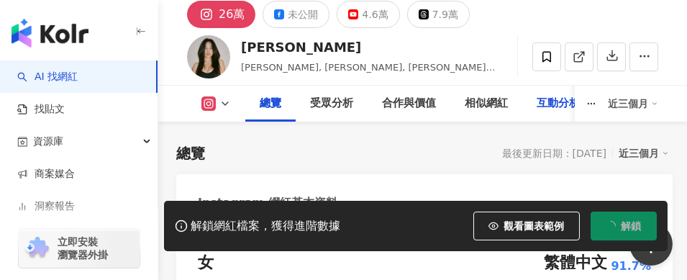
scroll to position [144, 0]
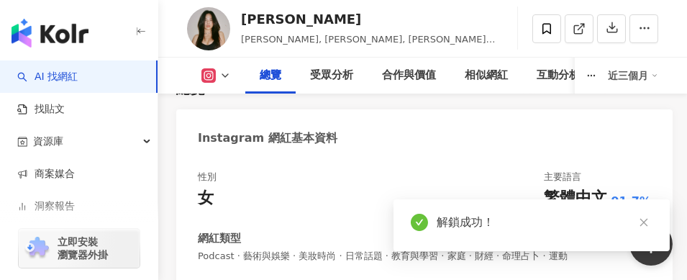
scroll to position [288, 0]
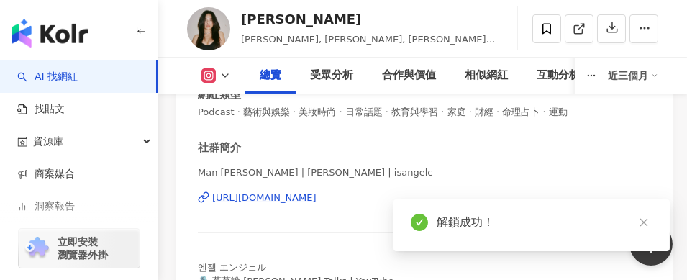
click at [647, 74] on div "近三個月" at bounding box center [633, 75] width 50 height 23
click at [652, 73] on icon at bounding box center [654, 75] width 7 height 7
click at [654, 72] on icon at bounding box center [654, 75] width 7 height 7
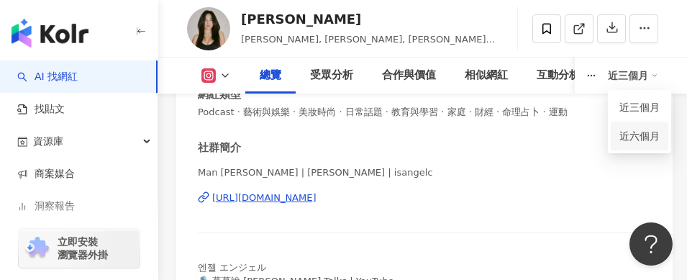
click at [637, 137] on link "近六個月" at bounding box center [639, 136] width 40 height 16
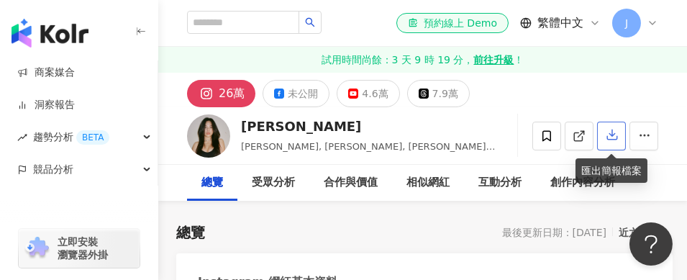
click at [612, 137] on icon "button" at bounding box center [612, 135] width 10 height 10
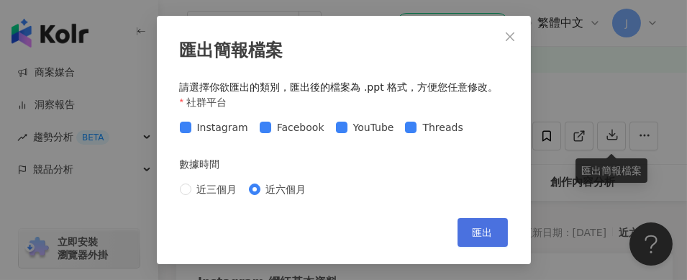
click at [482, 227] on span "匯出" at bounding box center [483, 233] width 20 height 12
click at [280, 28] on div "匯出簡報檔案 請選擇你欲匯出的類別，匯出後的檔案為 .ppt 格式，方便您任意修改。 社群平台 Instagram Facebook YouTube Thre…" at bounding box center [344, 140] width 374 height 248
click at [511, 35] on icon "close" at bounding box center [510, 37] width 12 height 12
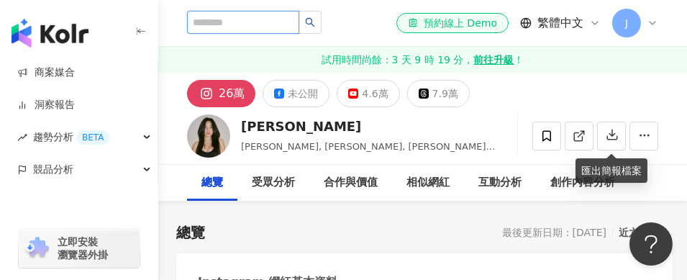
click at [253, 26] on input "search" at bounding box center [243, 22] width 112 height 23
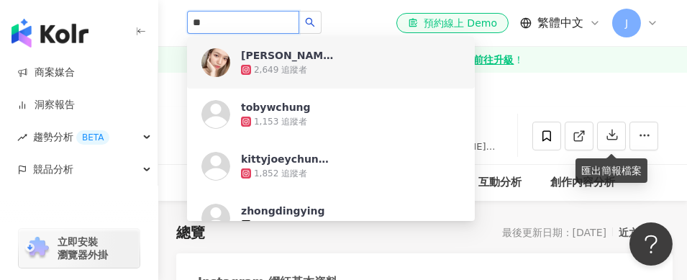
type input "*"
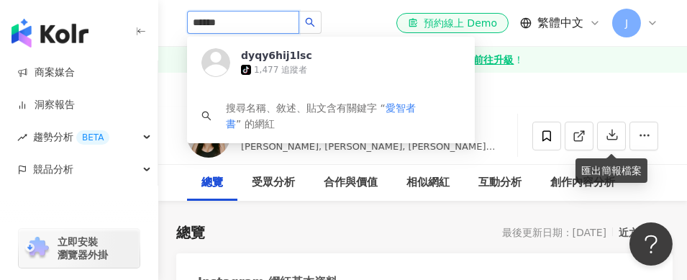
type input "*****"
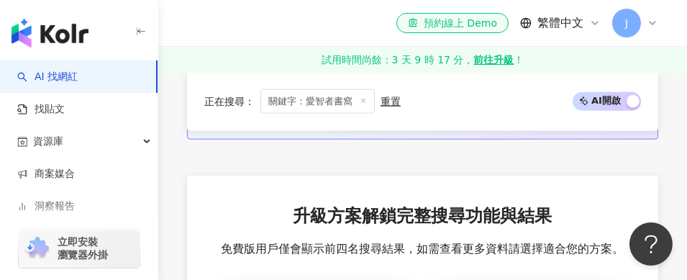
scroll to position [3955, 0]
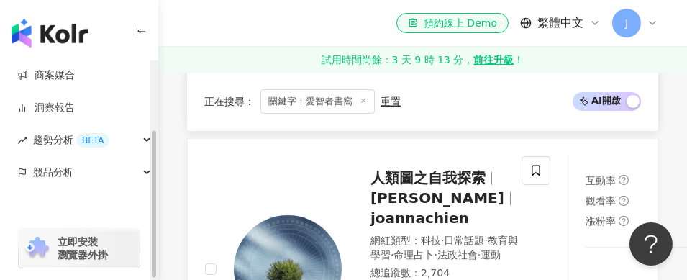
scroll to position [101, 0]
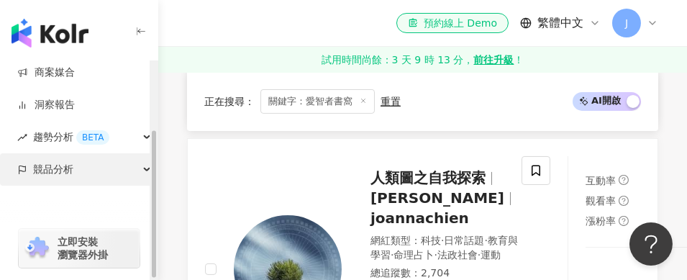
click at [47, 167] on span "競品分析" at bounding box center [53, 169] width 40 height 32
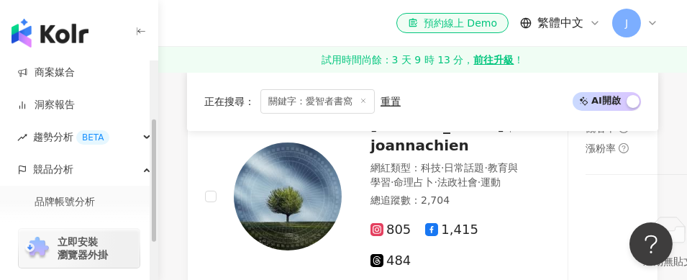
scroll to position [1016, 0]
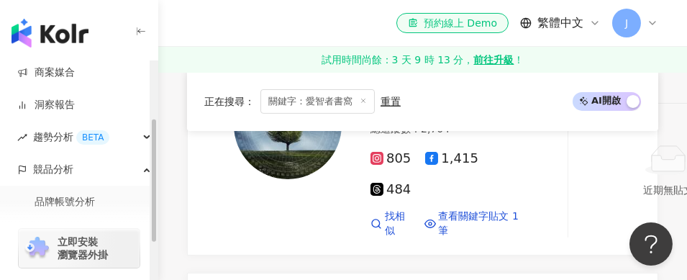
click at [70, 199] on div "立即安裝 瀏覽器外掛" at bounding box center [79, 239] width 158 height 81
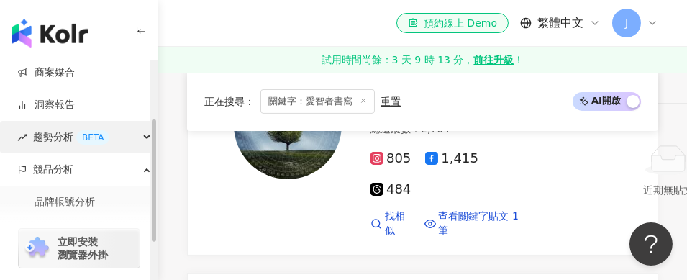
click at [53, 137] on span "趨勢分析 BETA" at bounding box center [71, 137] width 76 height 32
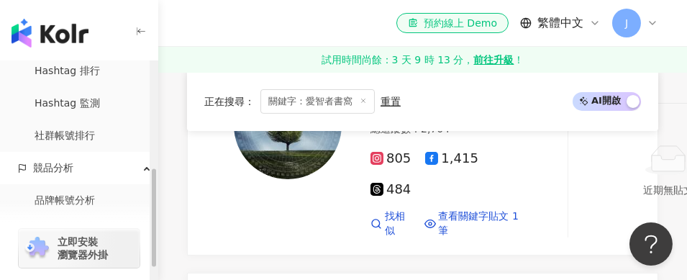
scroll to position [245, 0]
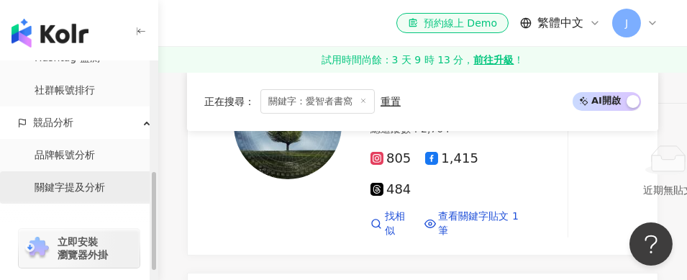
click at [70, 183] on link "關鍵字提及分析" at bounding box center [70, 188] width 70 height 14
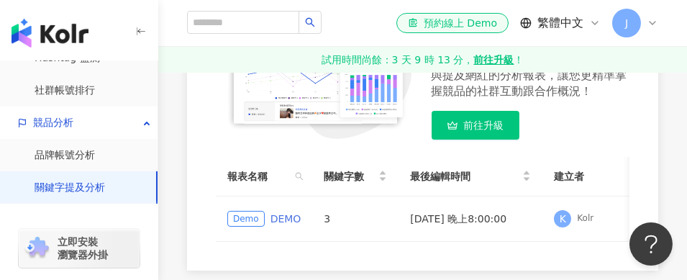
scroll to position [288, 0]
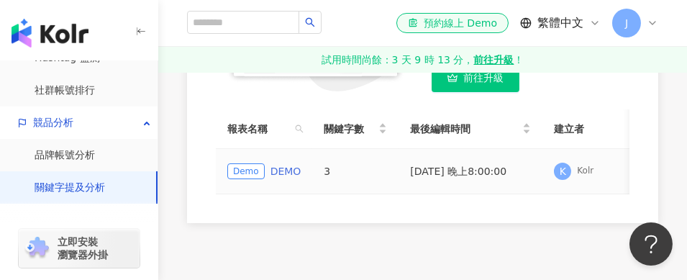
click at [281, 174] on link "DEMO" at bounding box center [285, 171] width 31 height 16
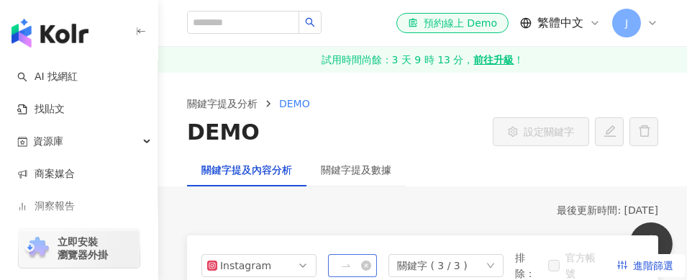
scroll to position [72, 0]
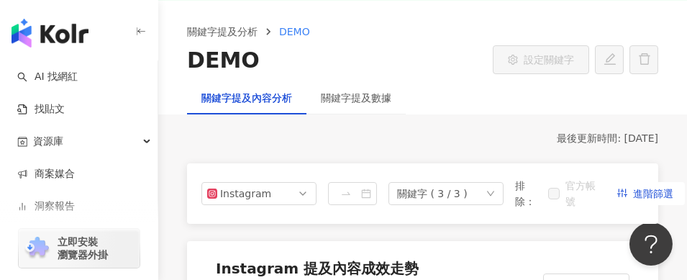
click at [226, 60] on div "DEMO" at bounding box center [223, 60] width 73 height 30
click at [245, 65] on div "DEMO" at bounding box center [223, 60] width 73 height 30
click at [343, 97] on div "關鍵字提及數據" at bounding box center [356, 98] width 70 height 16
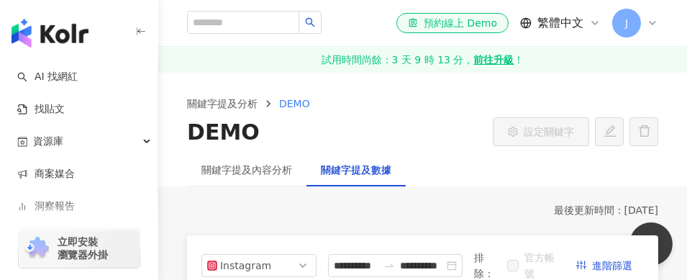
click at [237, 127] on div "DEMO" at bounding box center [223, 132] width 73 height 30
click at [232, 129] on div "DEMO" at bounding box center [223, 132] width 73 height 30
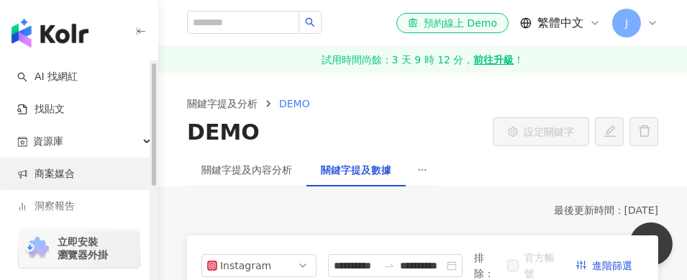
scroll to position [144, 0]
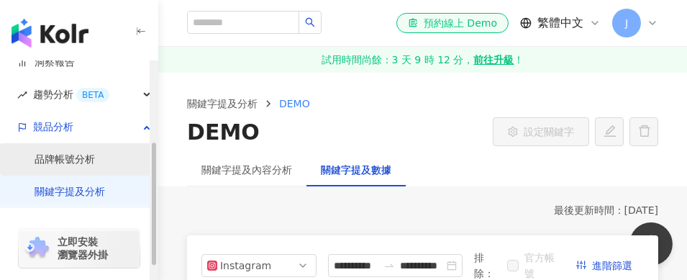
click at [55, 162] on link "品牌帳號分析" at bounding box center [65, 159] width 60 height 14
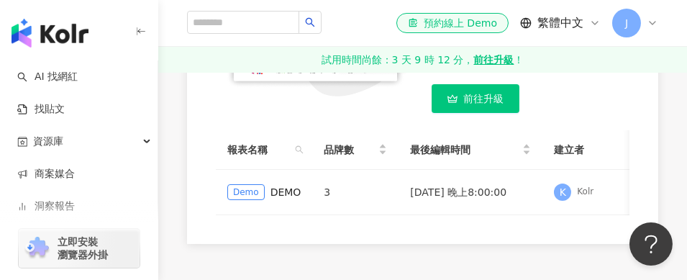
scroll to position [288, 0]
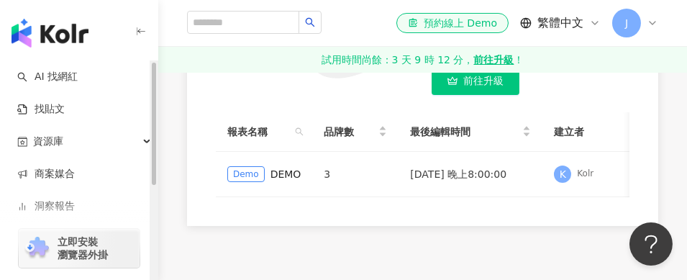
click at [50, 206] on div "立即安裝 瀏覽器外掛" at bounding box center [79, 239] width 158 height 81
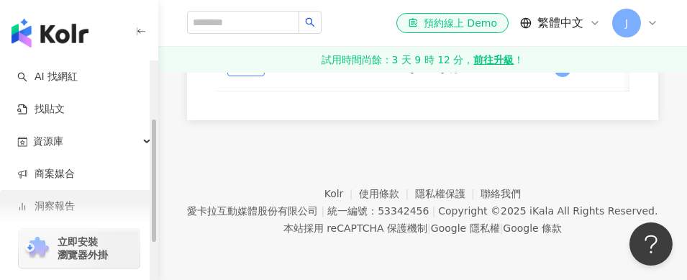
scroll to position [166, 0]
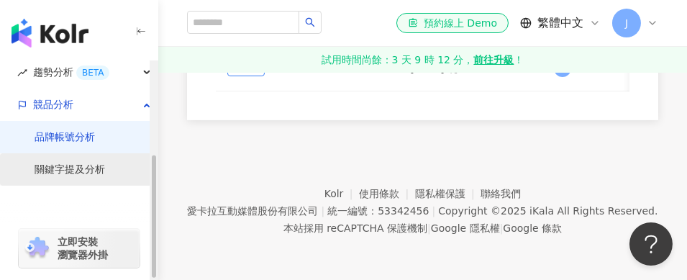
click at [63, 175] on link "關鍵字提及分析" at bounding box center [70, 170] width 70 height 14
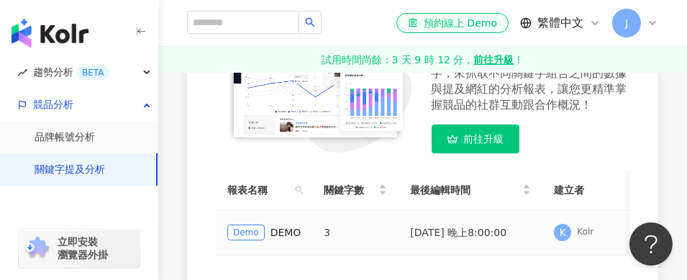
scroll to position [144, 0]
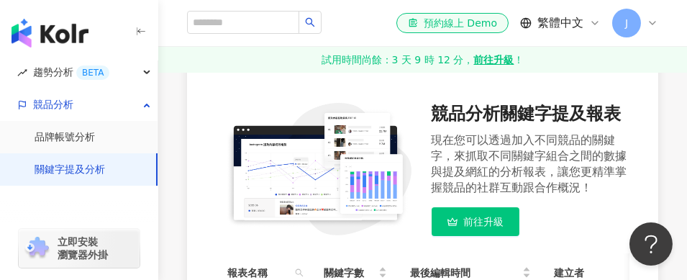
click at [484, 227] on span "前往升級" at bounding box center [484, 222] width 40 height 12
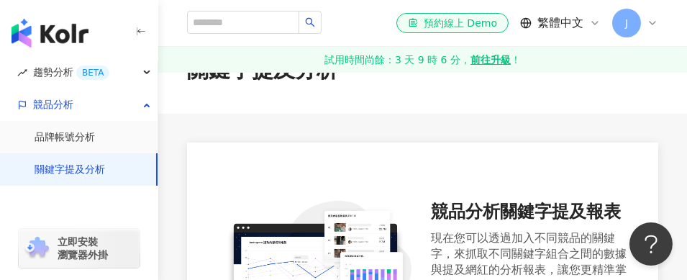
scroll to position [0, 0]
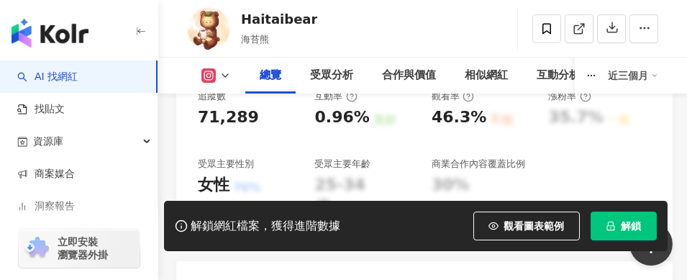
scroll to position [719, 0]
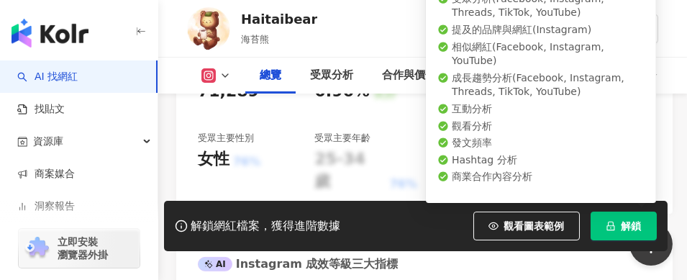
click at [642, 229] on button "解鎖" at bounding box center [623, 225] width 66 height 29
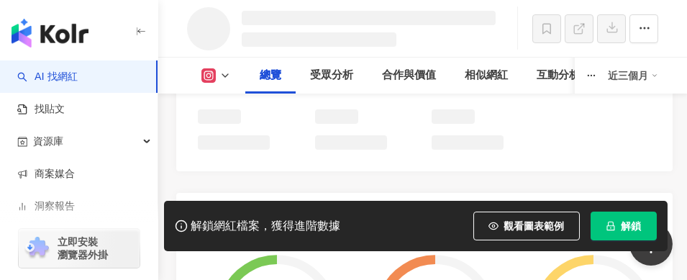
scroll to position [696, 0]
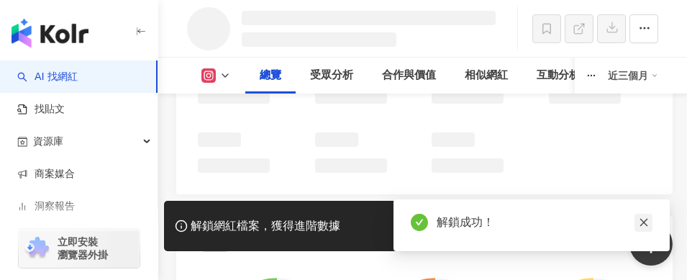
click at [645, 221] on icon "close" at bounding box center [643, 223] width 8 height 8
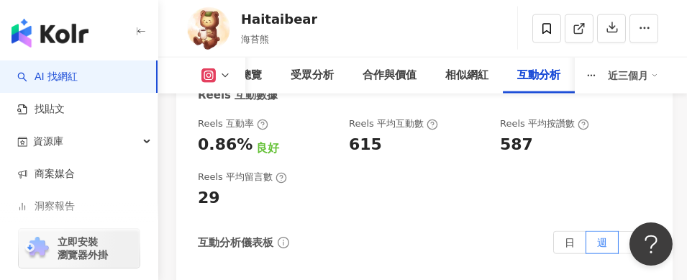
scroll to position [4459, 0]
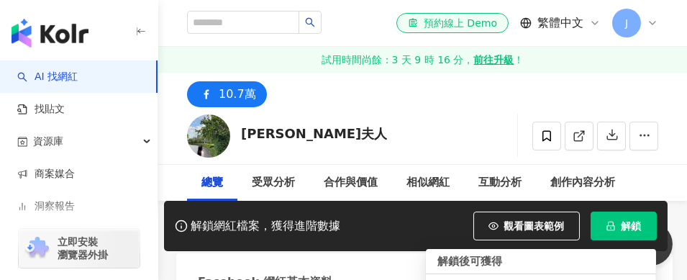
click at [631, 229] on span "解鎖" at bounding box center [631, 226] width 20 height 12
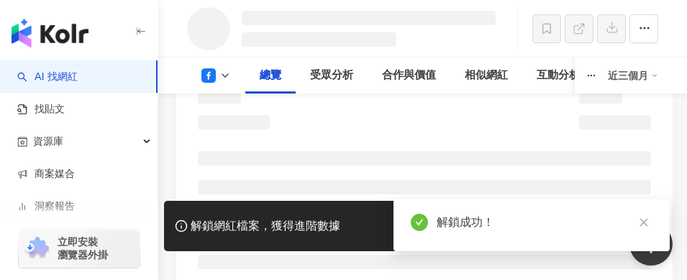
scroll to position [217, 0]
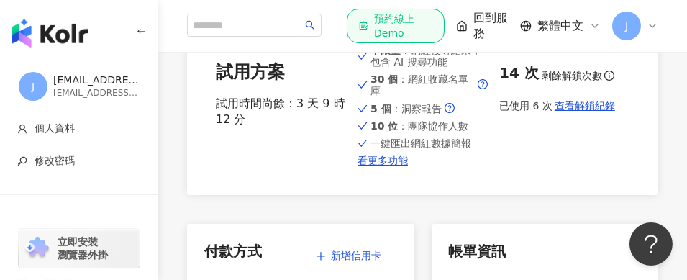
scroll to position [144, 0]
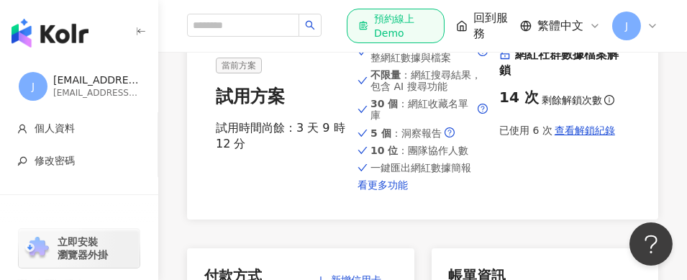
click at [401, 186] on link "看更多功能" at bounding box center [422, 185] width 130 height 12
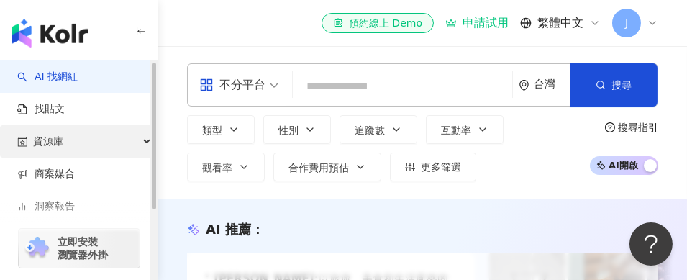
click at [42, 143] on span "資源庫" at bounding box center [48, 141] width 30 height 32
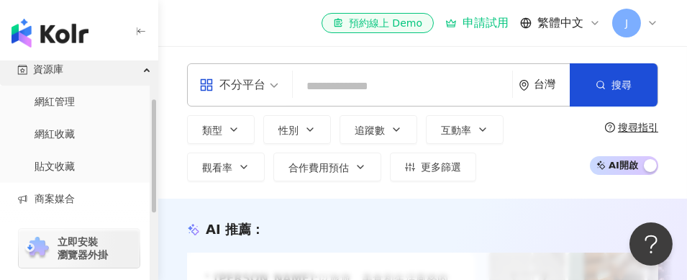
scroll to position [144, 0]
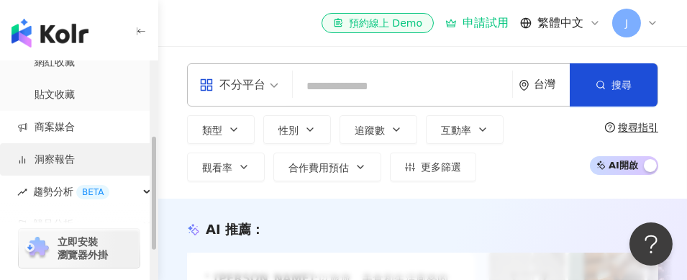
click at [56, 162] on link "洞察報告" at bounding box center [46, 159] width 58 height 14
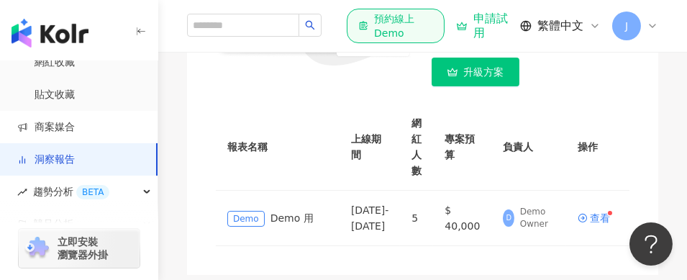
scroll to position [360, 0]
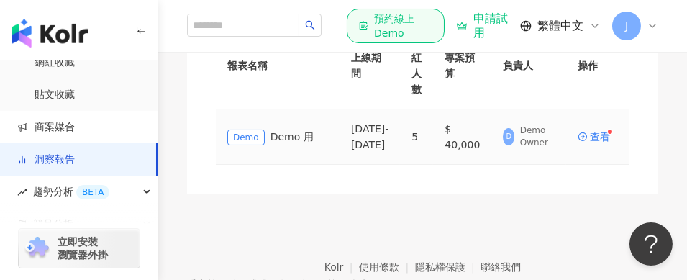
click at [239, 145] on span "Demo" at bounding box center [245, 137] width 37 height 16
click at [284, 145] on div "Demo Demo 用" at bounding box center [277, 137] width 101 height 17
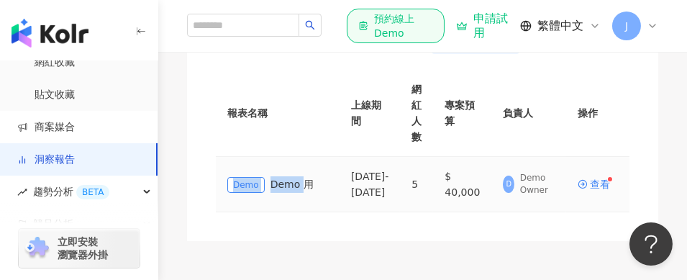
scroll to position [288, 0]
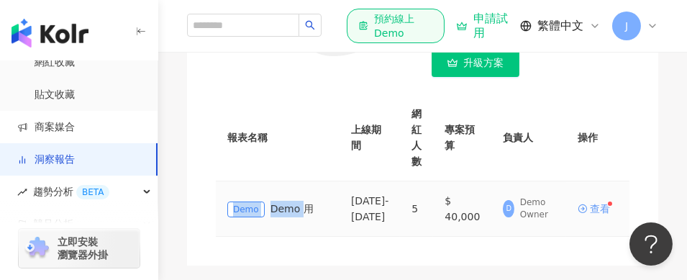
click at [598, 214] on div "查看" at bounding box center [600, 209] width 20 height 10
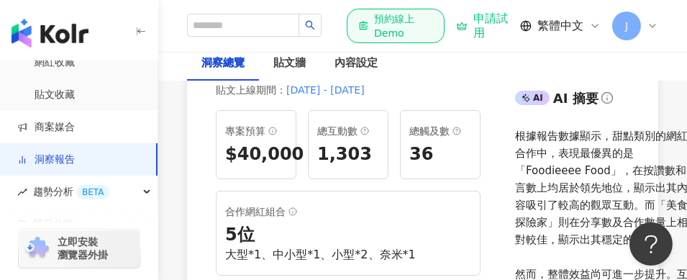
scroll to position [72, 0]
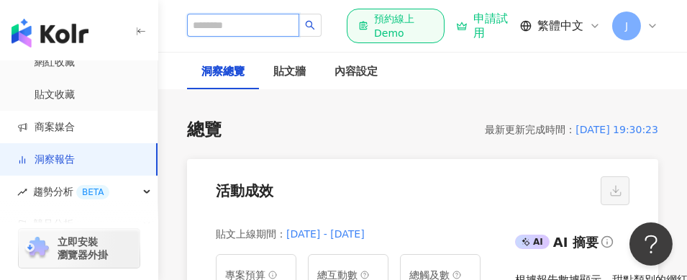
click at [235, 26] on input "search" at bounding box center [243, 25] width 112 height 23
type input "**"
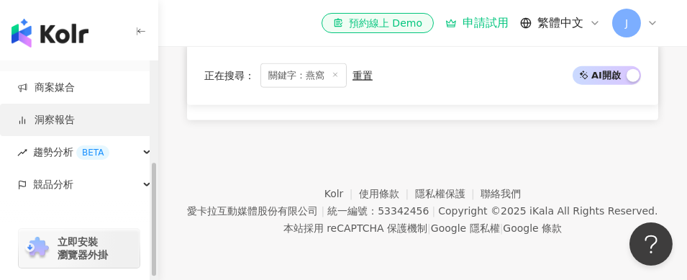
scroll to position [198, 0]
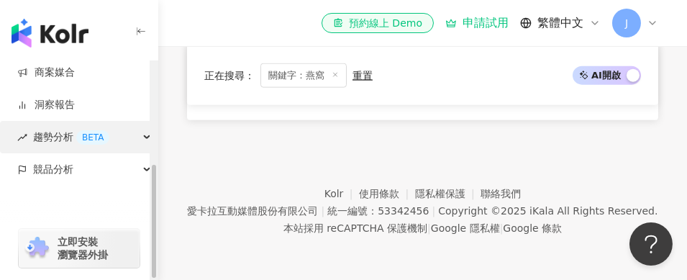
click at [52, 135] on span "趨勢分析 BETA" at bounding box center [71, 137] width 76 height 32
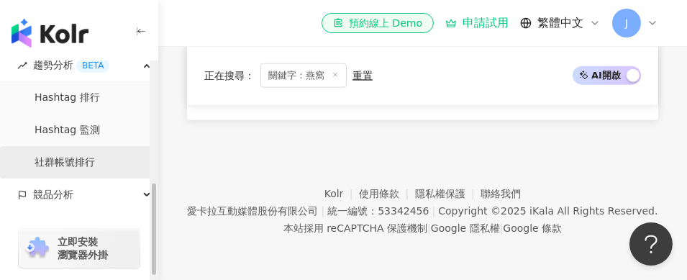
scroll to position [296, 0]
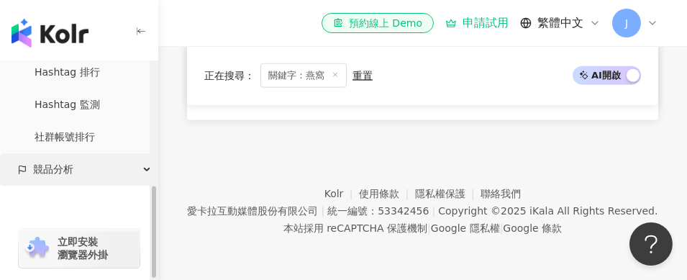
click at [60, 170] on span "競品分析" at bounding box center [53, 169] width 40 height 32
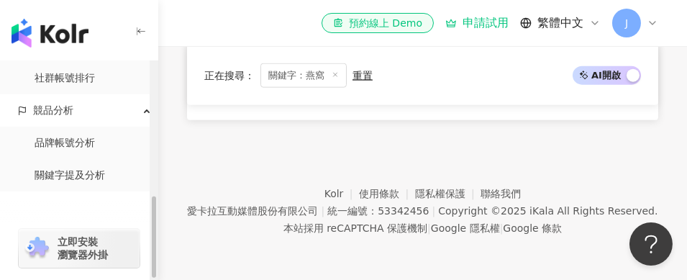
scroll to position [360, 0]
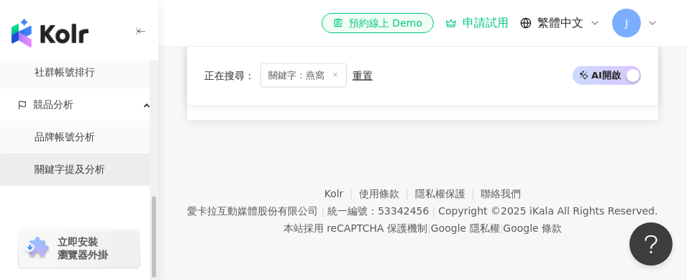
click at [63, 168] on link "關鍵字提及分析" at bounding box center [70, 170] width 70 height 14
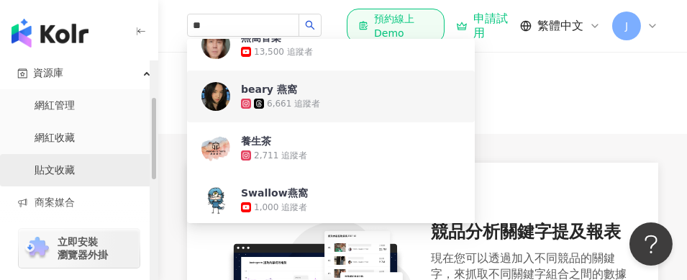
scroll to position [1, 0]
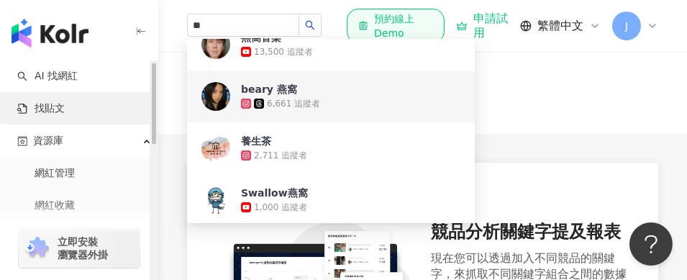
click at [50, 108] on link "找貼文" at bounding box center [40, 108] width 47 height 14
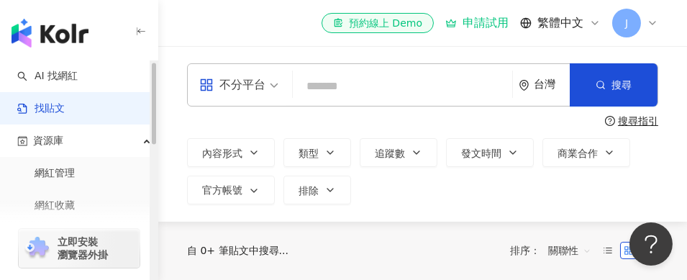
click at [344, 86] on input "search" at bounding box center [402, 85] width 208 height 31
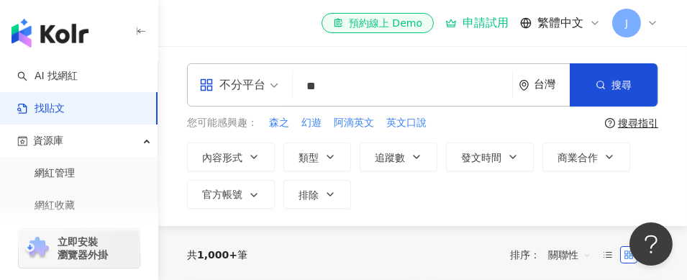
type input "*"
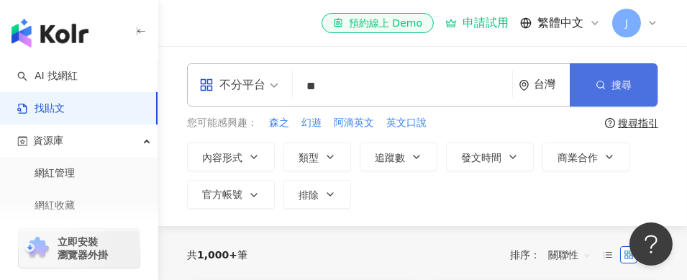
type input "**"
click at [618, 81] on span "搜尋" at bounding box center [621, 85] width 20 height 12
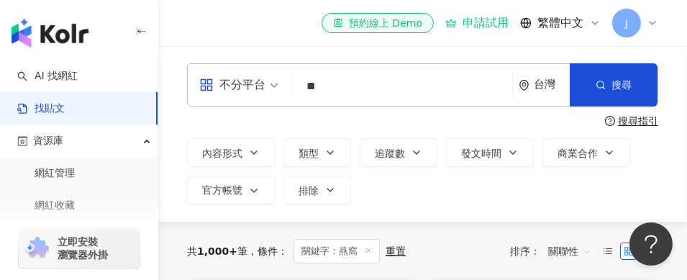
scroll to position [144, 0]
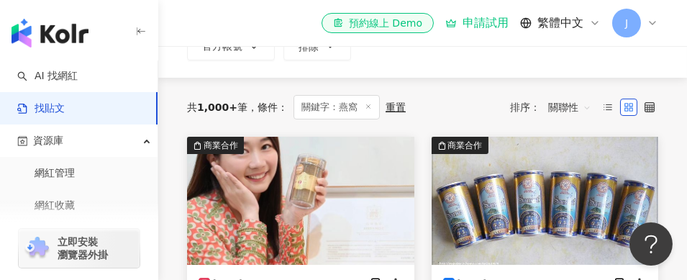
click at [575, 106] on span "關聯性" at bounding box center [569, 107] width 43 height 23
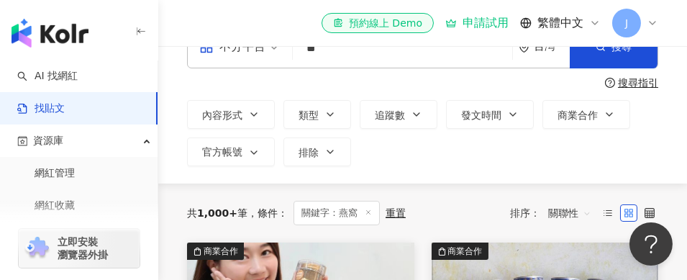
scroll to position [0, 0]
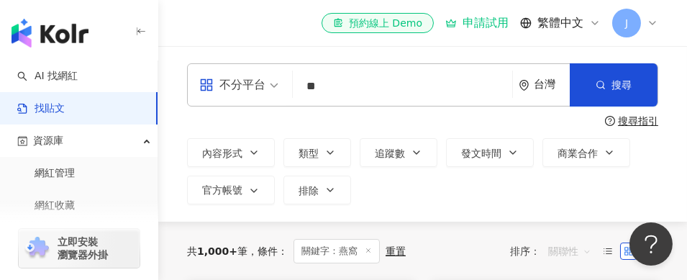
click at [562, 250] on span "關聯性" at bounding box center [569, 250] width 43 height 23
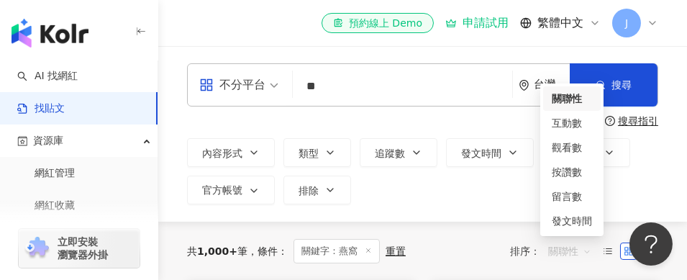
click at [467, 186] on div "內容形式 類型 追蹤數 發文時間 商業合作 官方帳號 排除" at bounding box center [422, 171] width 471 height 66
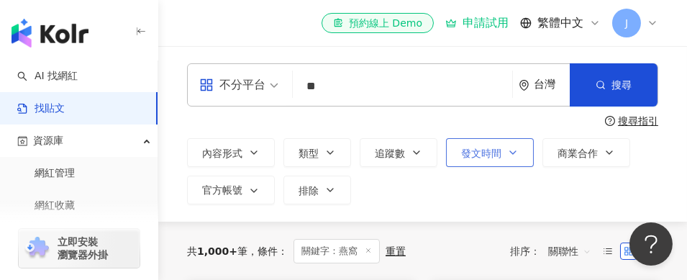
click at [487, 142] on button "發文時間" at bounding box center [490, 152] width 88 height 29
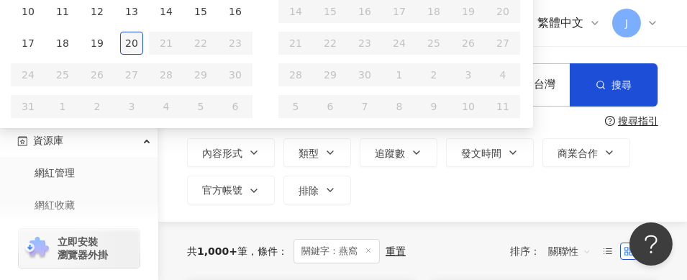
type input "**********"
click at [621, 199] on div "內容形式 類型 追蹤數 發文時間 Aug 2025 Su Mo Tu We Th Fr Sa 27 28 29 30 31 1 2 3 4 5 6 7 8 9…" at bounding box center [422, 171] width 471 height 66
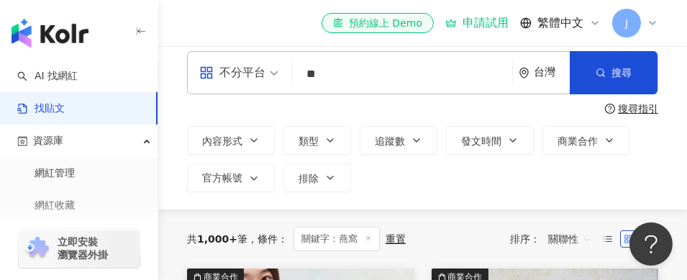
scroll to position [144, 0]
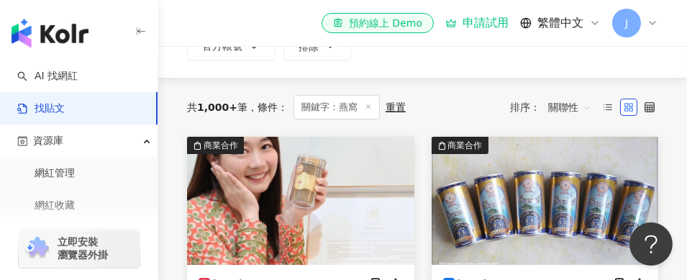
click at [583, 105] on span "關聯性" at bounding box center [569, 107] width 43 height 23
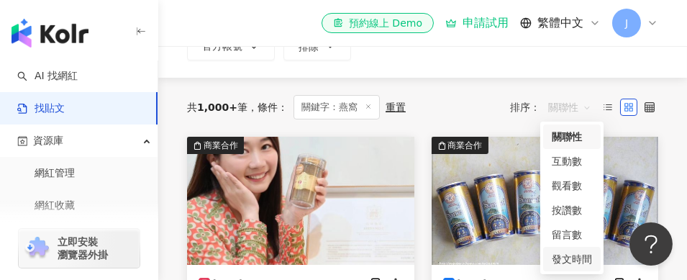
click at [573, 258] on div "發文時間" at bounding box center [572, 259] width 40 height 16
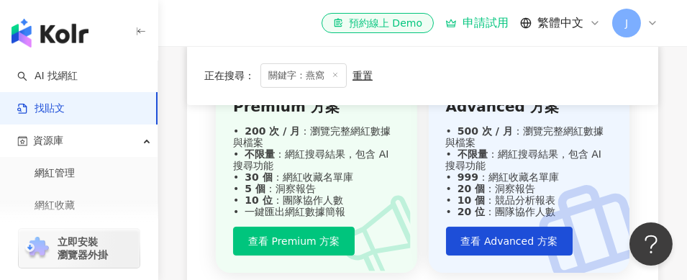
scroll to position [1007, 0]
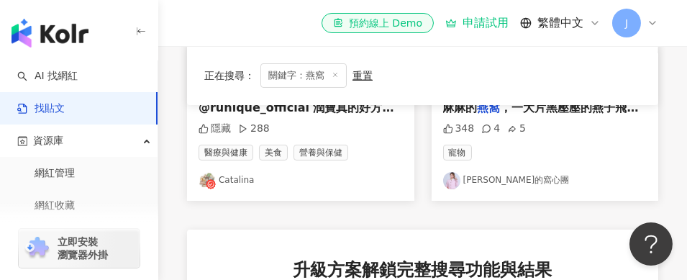
click at [379, 205] on div "2025/8/19 冬瓜切絲後跟著瑤柱一起煲成湯底，打造成鹹 燕窩 的感覺超級有層次，刀工真的超好👍 26 4 676 美食 Miranda 商業合作 202…" at bounding box center [422, 139] width 471 height 1012
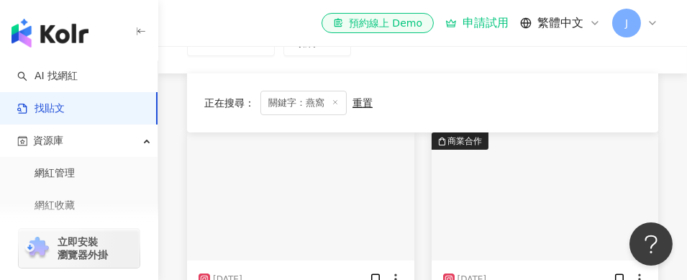
scroll to position [72, 0]
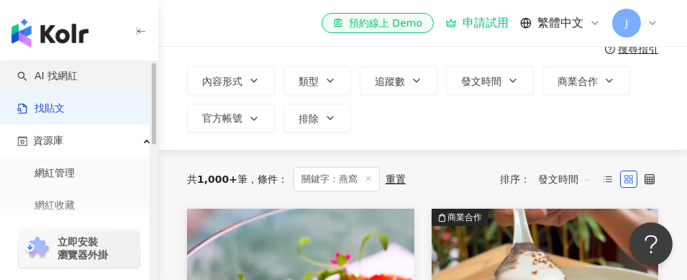
click at [58, 71] on link "AI 找網紅" at bounding box center [47, 76] width 60 height 14
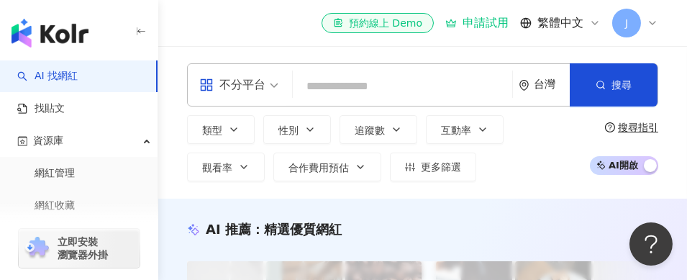
click at [361, 88] on input "search" at bounding box center [402, 86] width 208 height 27
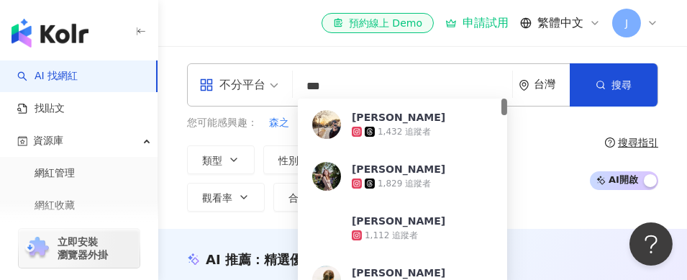
type input "**"
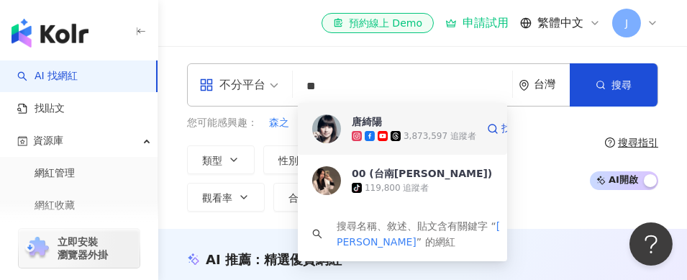
click at [330, 131] on img at bounding box center [326, 128] width 29 height 29
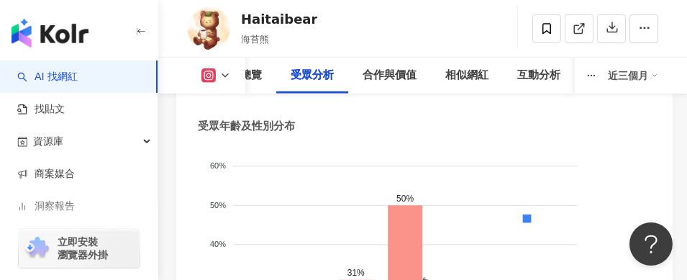
scroll to position [1942, 0]
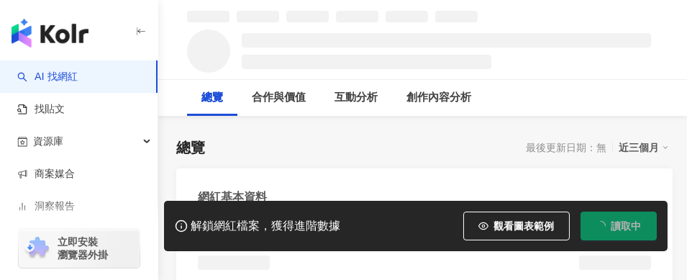
scroll to position [144, 0]
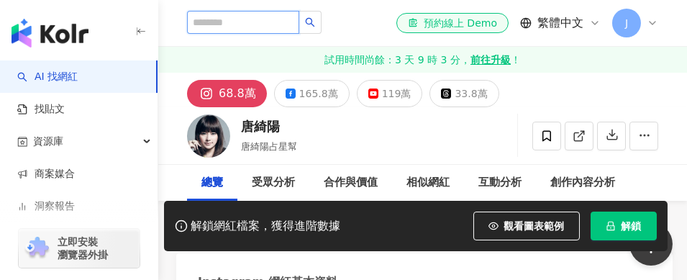
click at [253, 23] on input "search" at bounding box center [243, 22] width 112 height 23
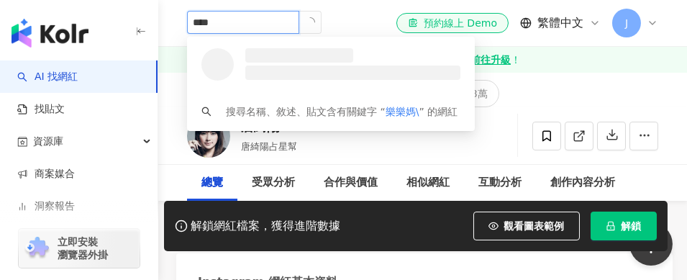
type input "***"
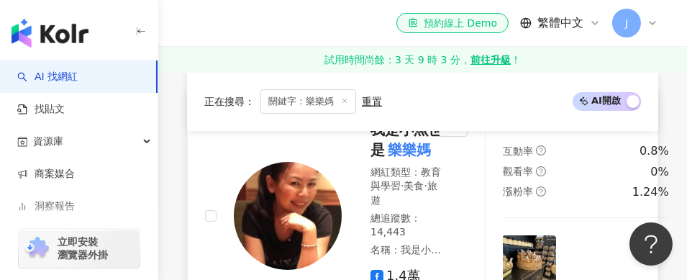
scroll to position [216, 0]
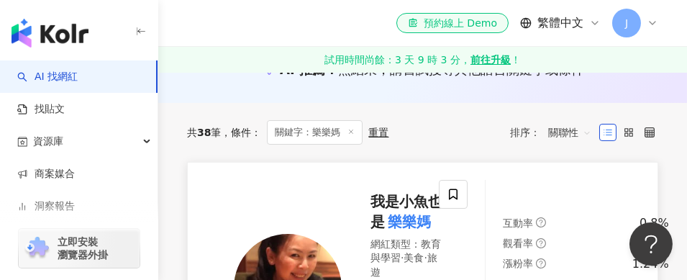
click at [398, 199] on span "我是小魚也是" at bounding box center [406, 211] width 72 height 37
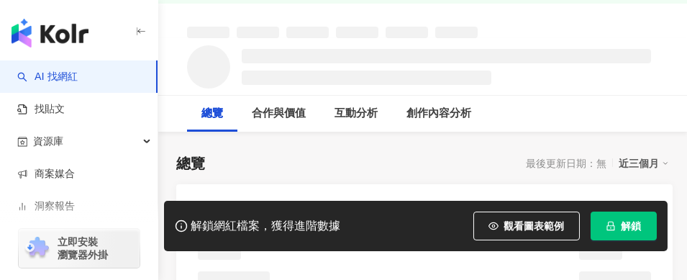
scroll to position [72, 0]
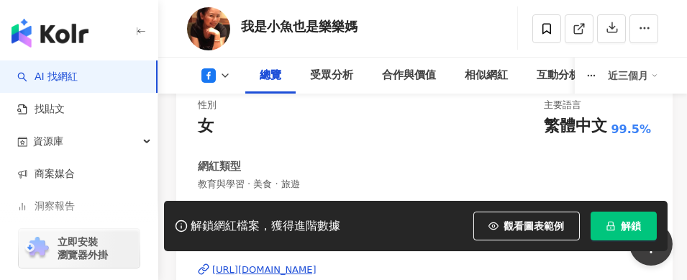
scroll to position [432, 0]
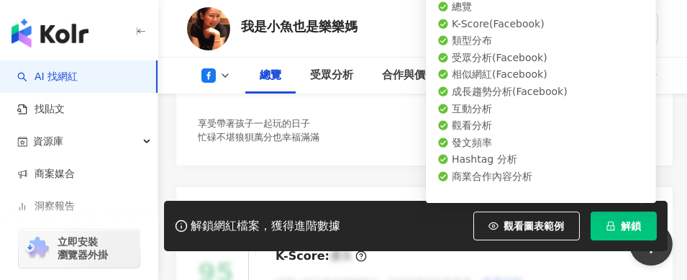
click at [621, 228] on span "解鎖" at bounding box center [631, 226] width 20 height 12
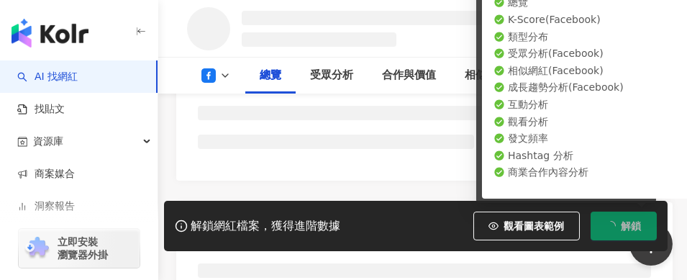
scroll to position [483, 0]
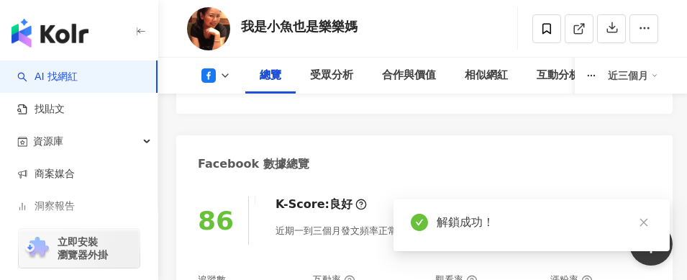
click at [642, 224] on icon "close" at bounding box center [644, 222] width 10 height 10
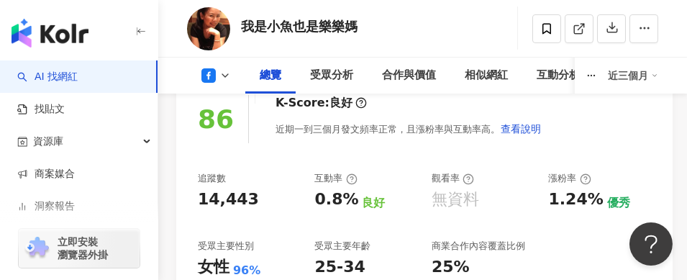
scroll to position [503, 0]
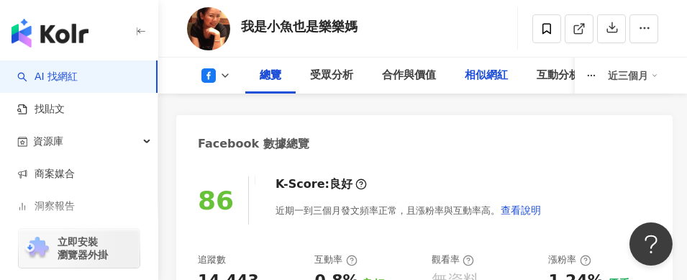
click at [486, 80] on div "相似網紅" at bounding box center [486, 75] width 43 height 17
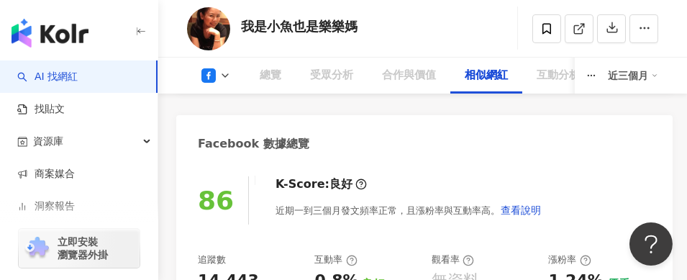
scroll to position [3105, 0]
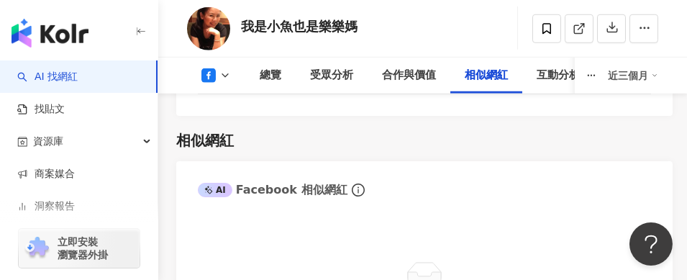
click at [481, 76] on div "相似網紅" at bounding box center [486, 75] width 43 height 17
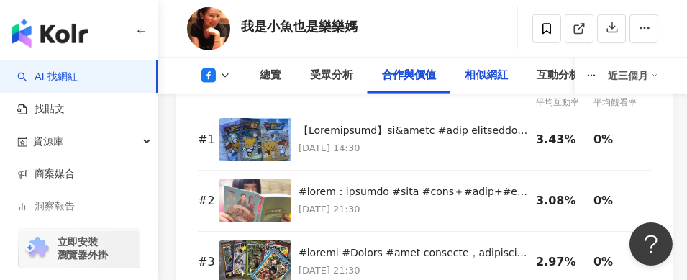
scroll to position [2961, 0]
